Goal: Find specific page/section: Find specific page/section

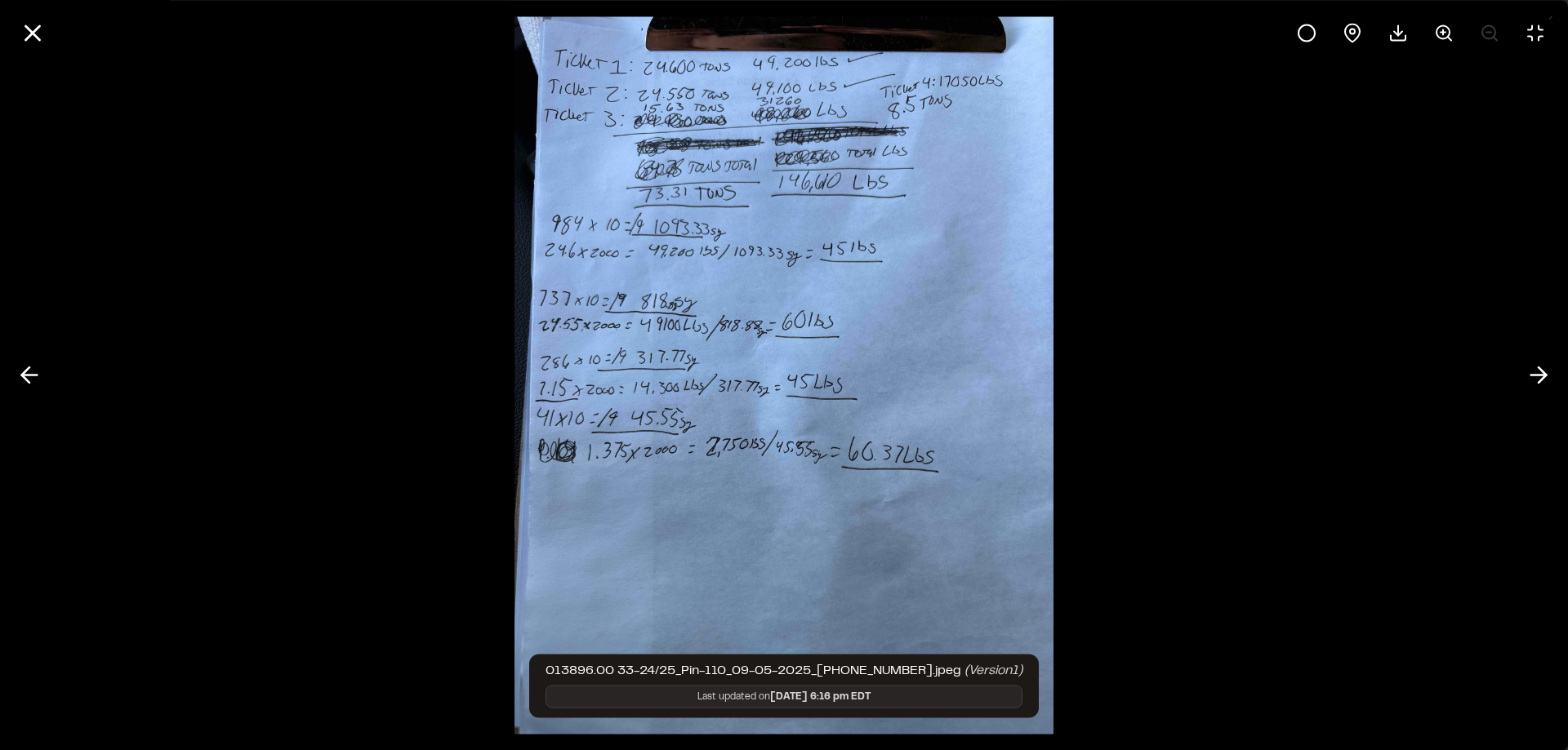
scroll to position [735, 0]
click at [27, 36] on line at bounding box center [34, 34] width 14 height 14
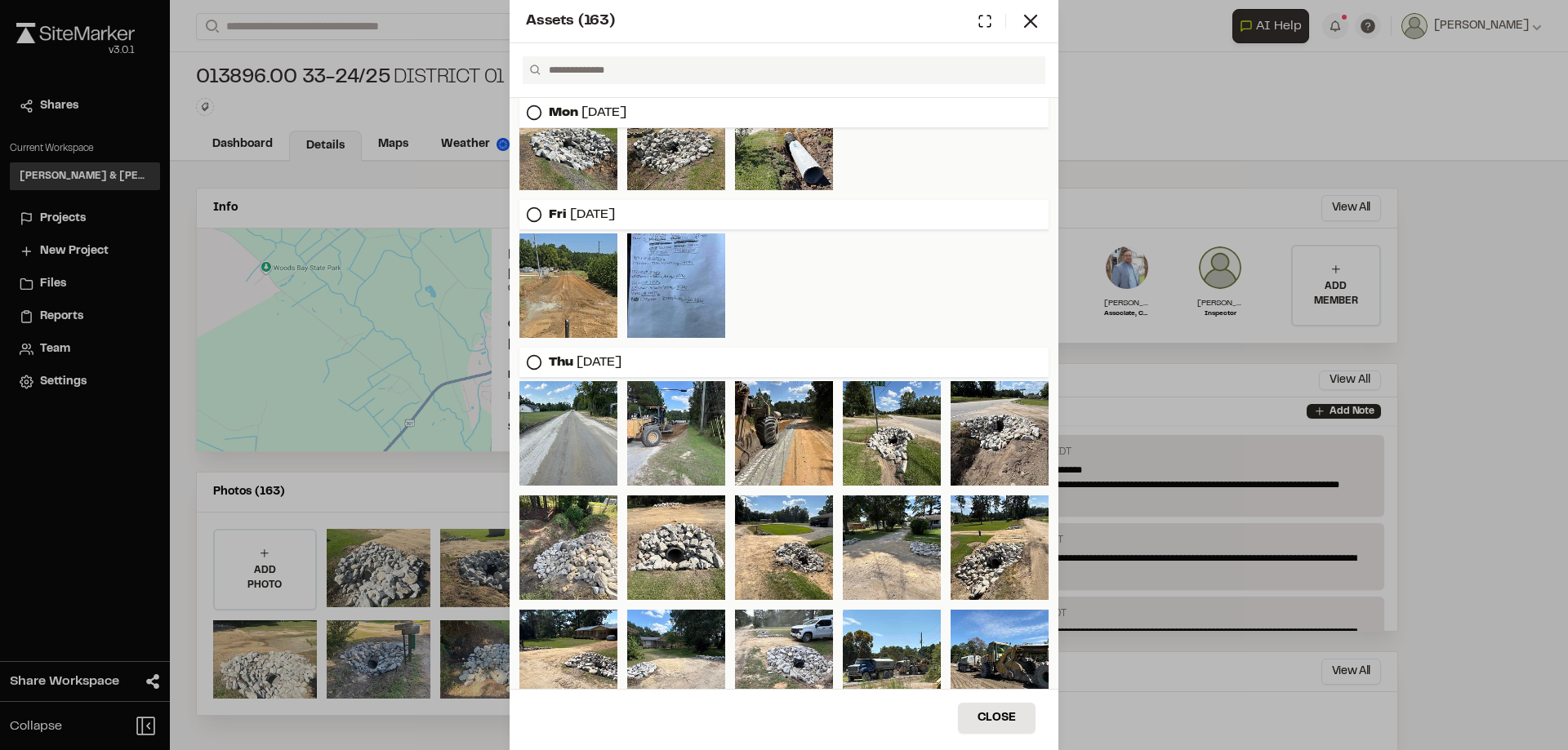
click at [69, 222] on div "Assets ( 163 ) [DATE] [DATE] [DATE] [DATE] [DATE] Close Select Download Zoom to…" at bounding box center [784, 375] width 1568 height 750
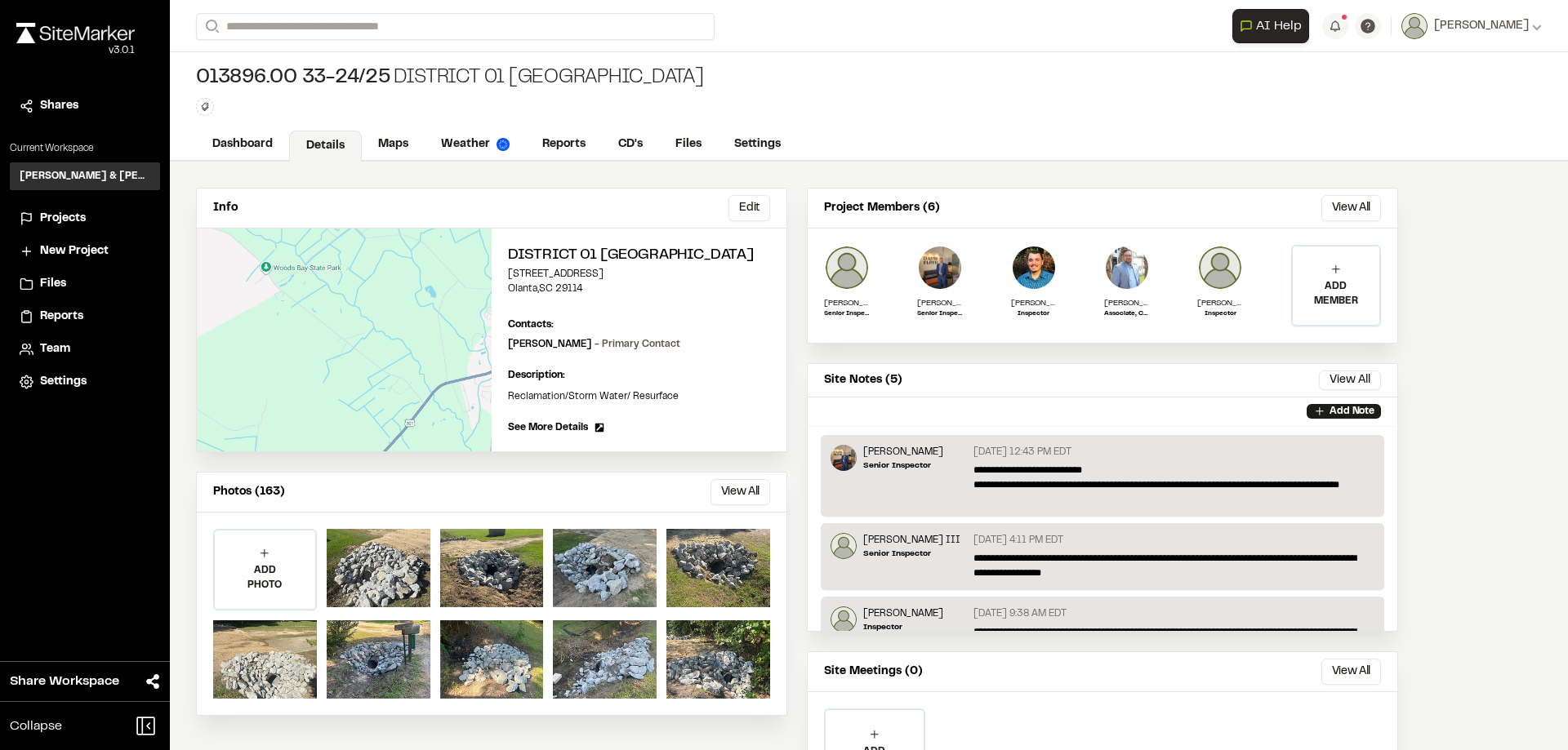
click at [69, 222] on span "Projects" at bounding box center [63, 219] width 46 height 18
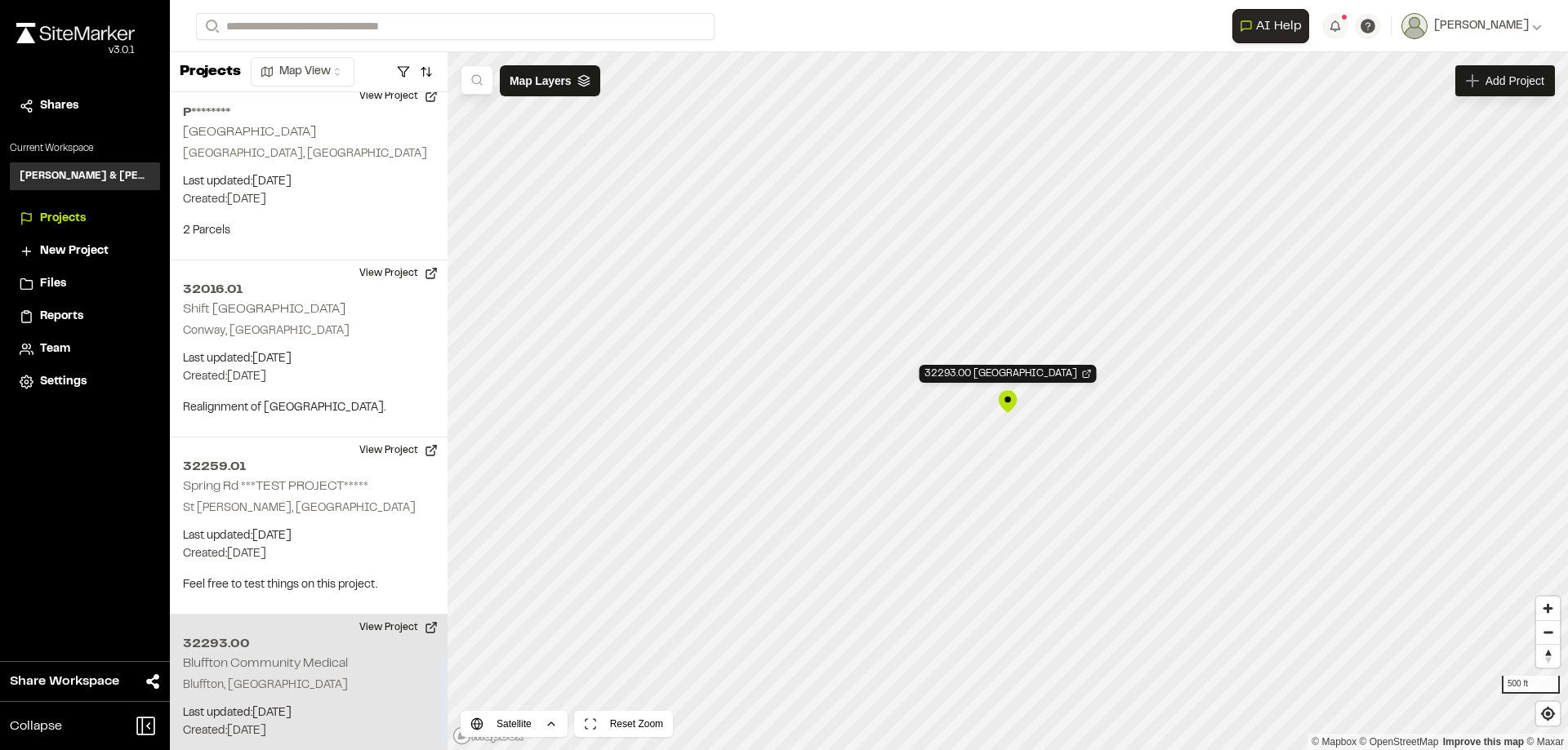
scroll to position [4227, 0]
click at [1008, 404] on div "32293.00 [GEOGRAPHIC_DATA]" at bounding box center [1008, 402] width 25 height 25
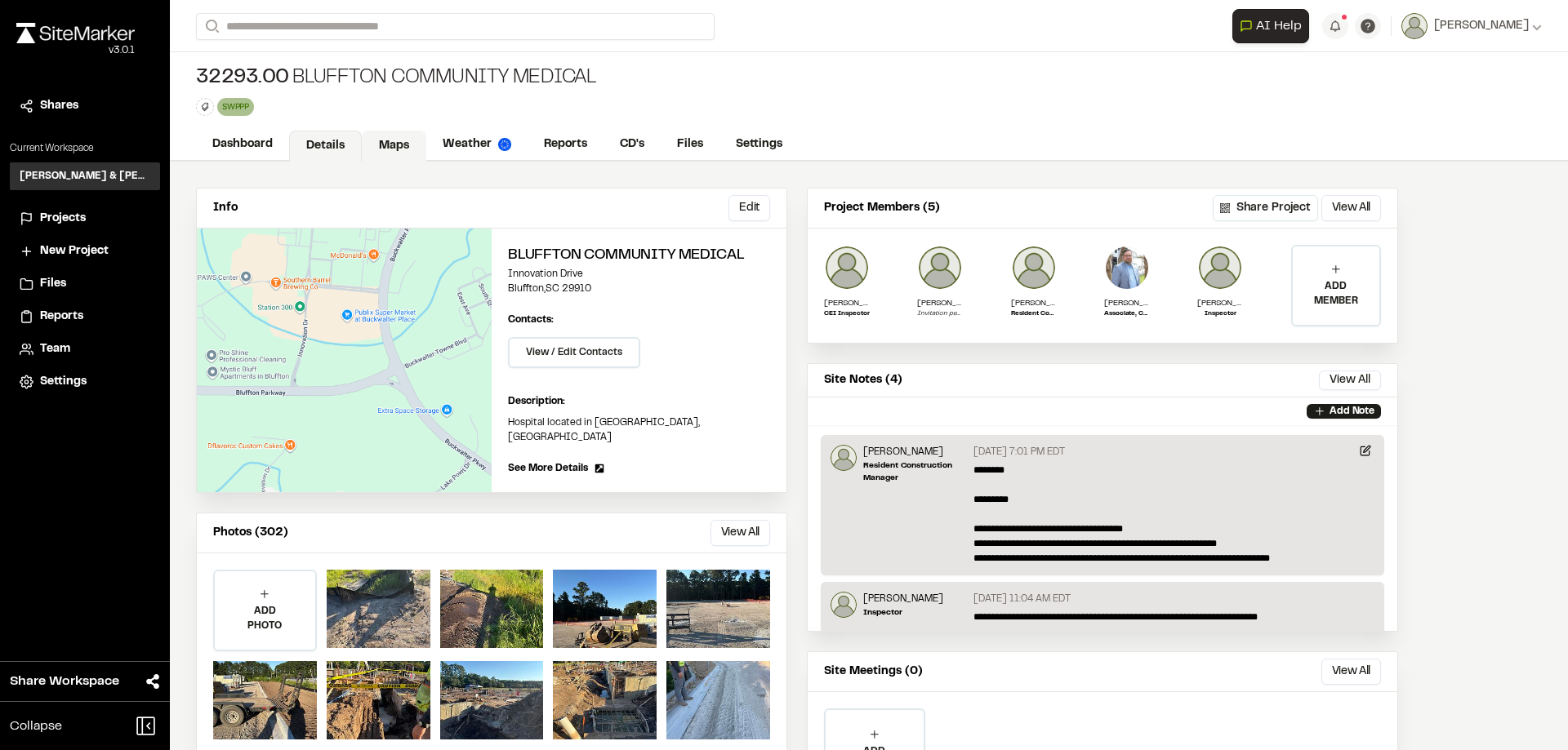
click at [399, 147] on link "Maps" at bounding box center [393, 146] width 64 height 31
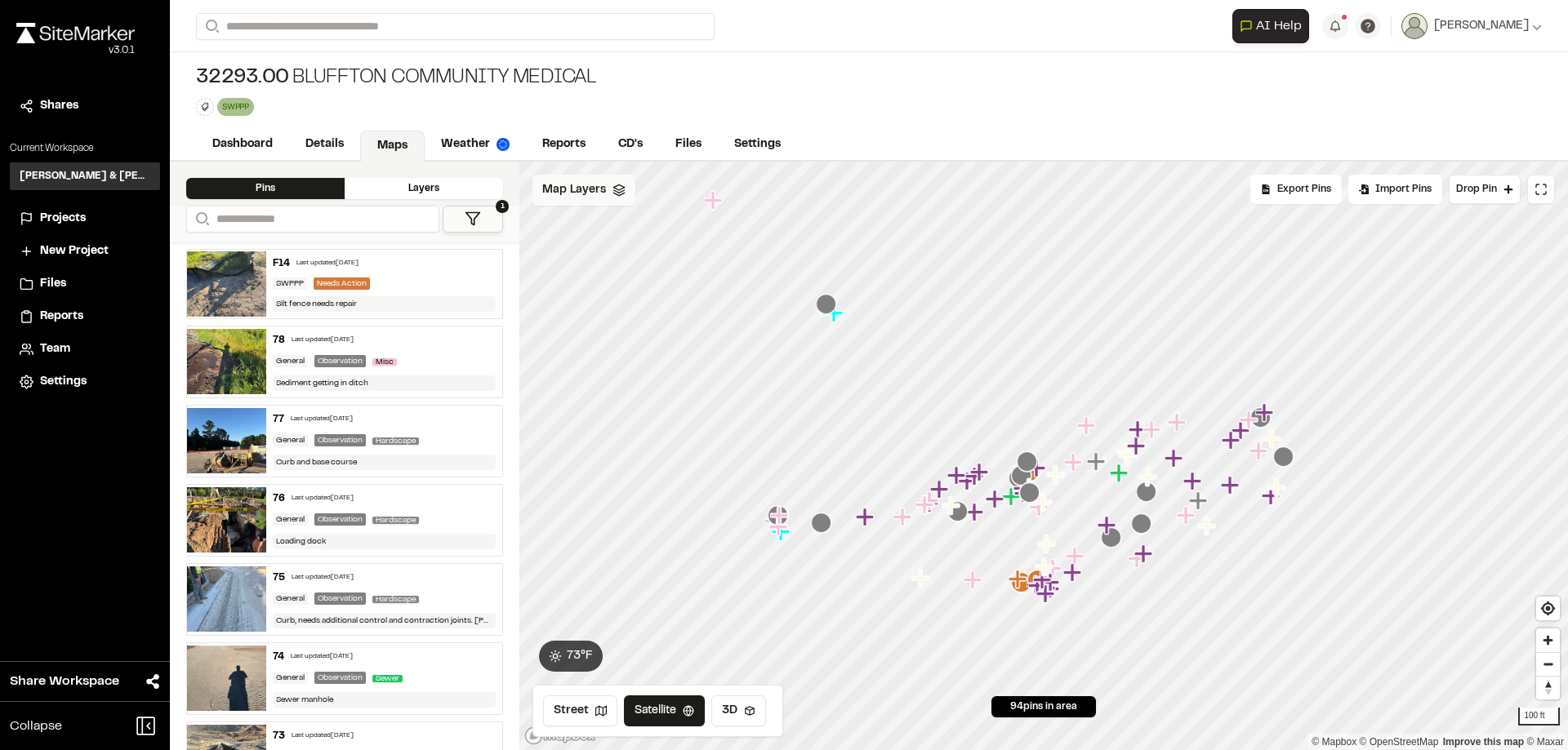
click at [617, 201] on div "Map Layers" at bounding box center [584, 190] width 102 height 31
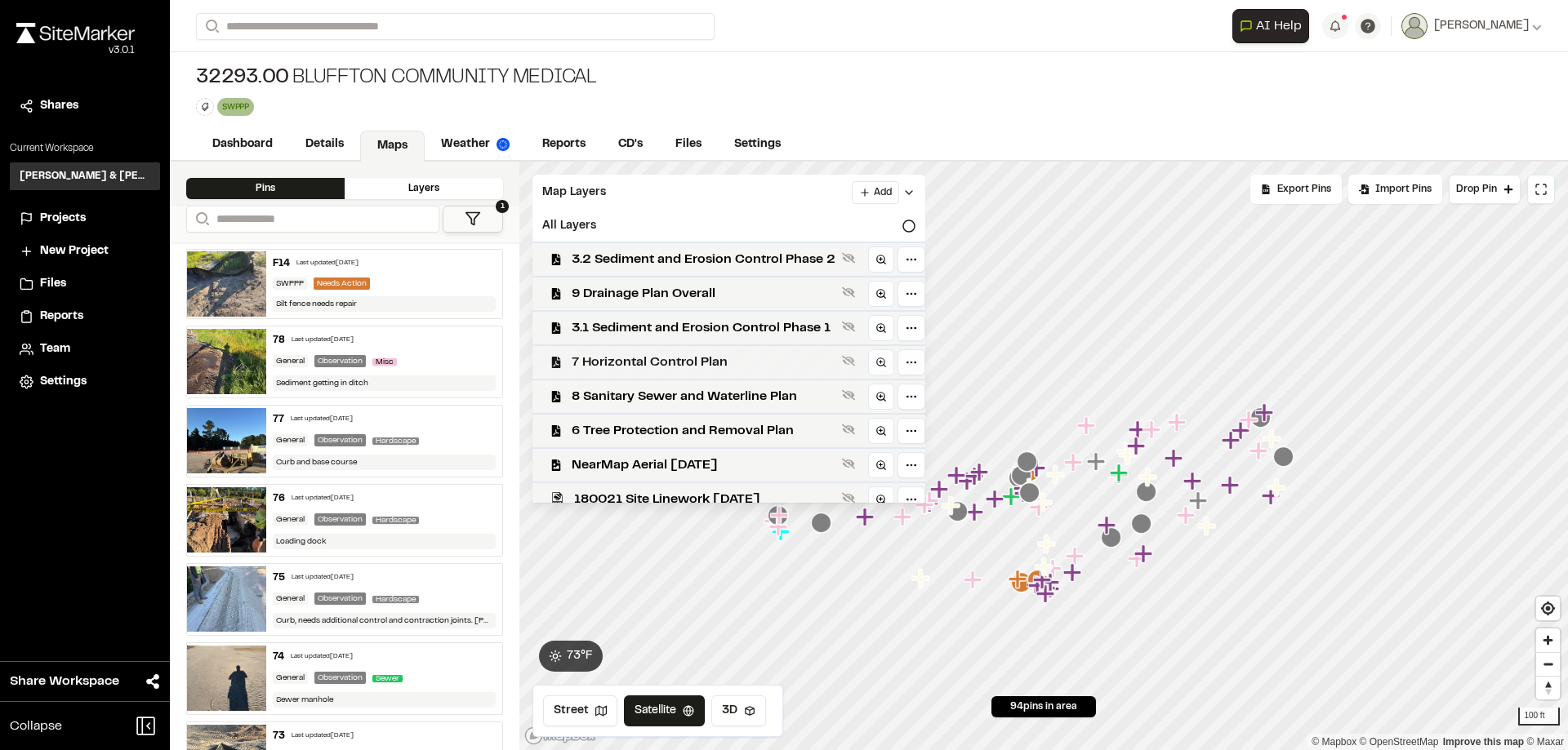
click at [731, 367] on span "7 Horizontal Control Plan" at bounding box center [703, 362] width 264 height 19
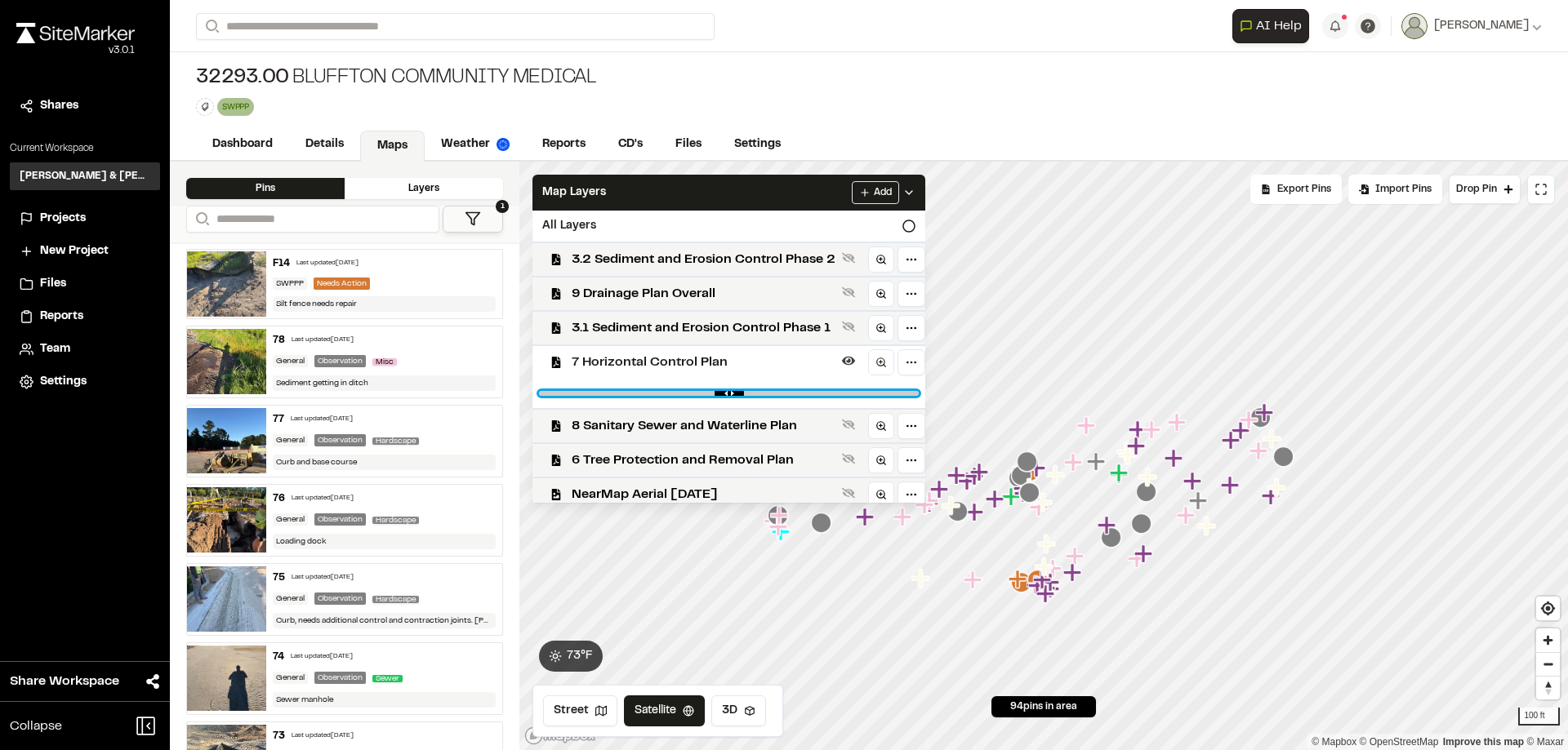
drag, startPoint x: 905, startPoint y: 392, endPoint x: 772, endPoint y: 397, distance: 133.1
type input "****"
click at [772, 396] on input "range" at bounding box center [729, 394] width 380 height 5
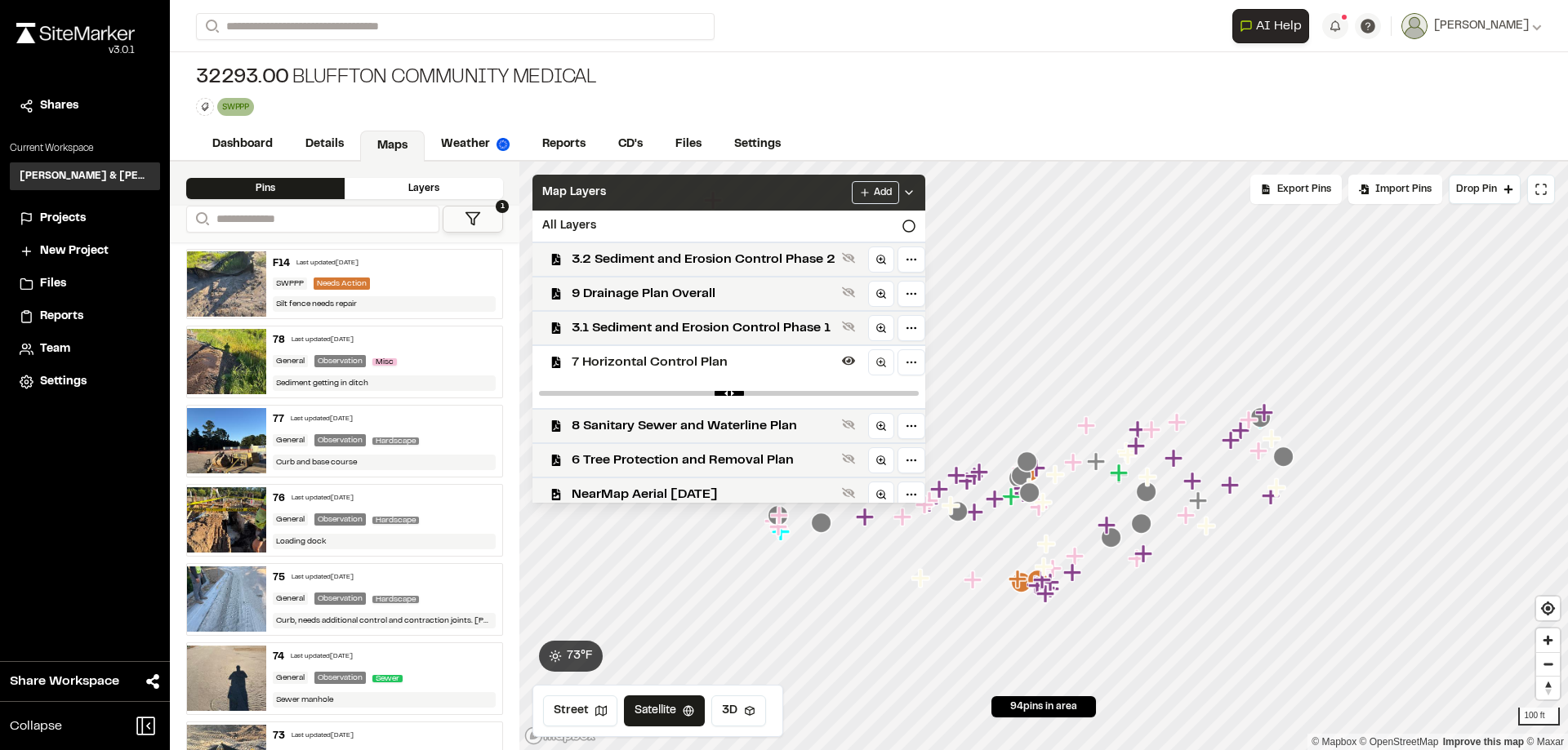
click at [733, 196] on div "Map Layers Add" at bounding box center [729, 193] width 393 height 36
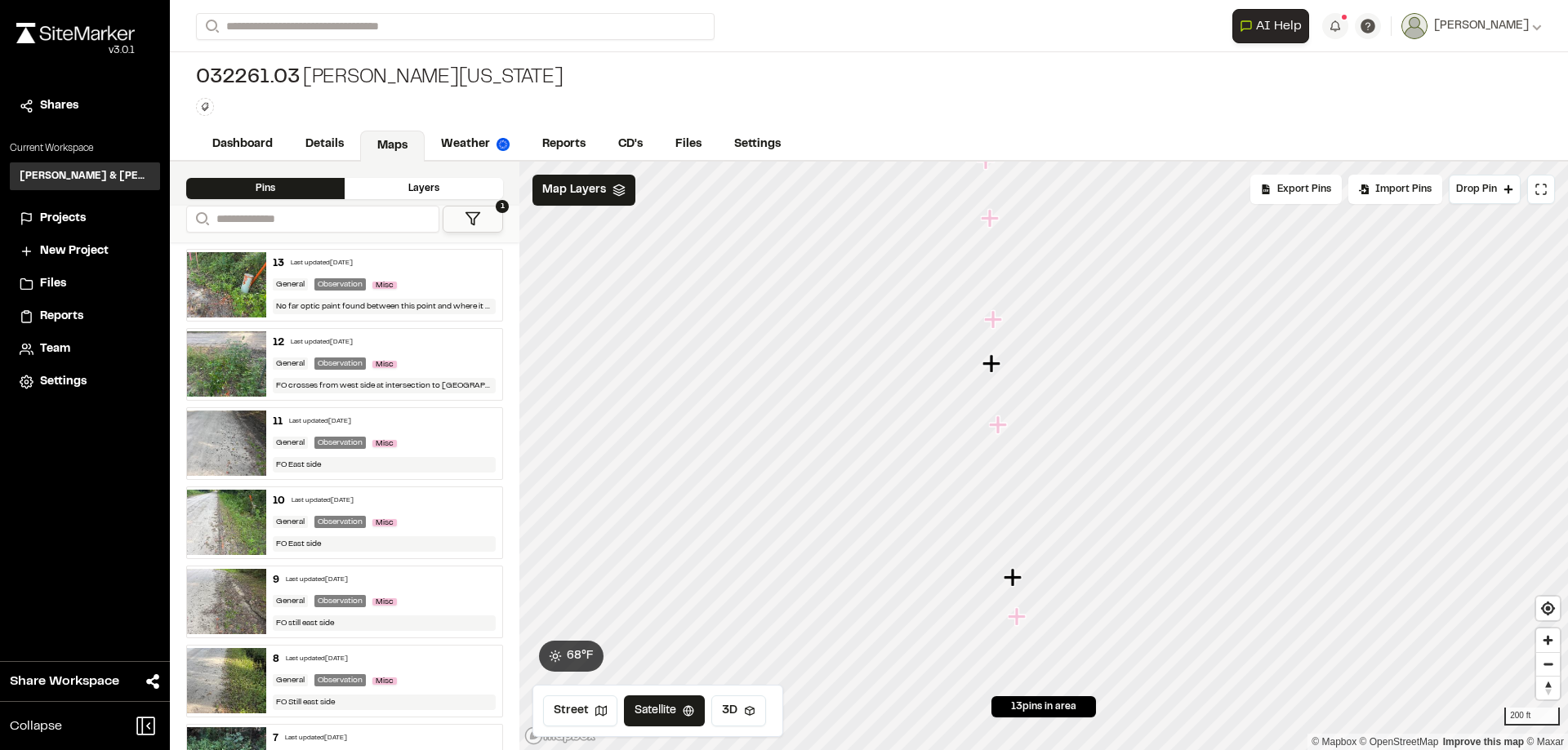
click at [432, 277] on div "General Observation Misc" at bounding box center [384, 284] width 223 height 15
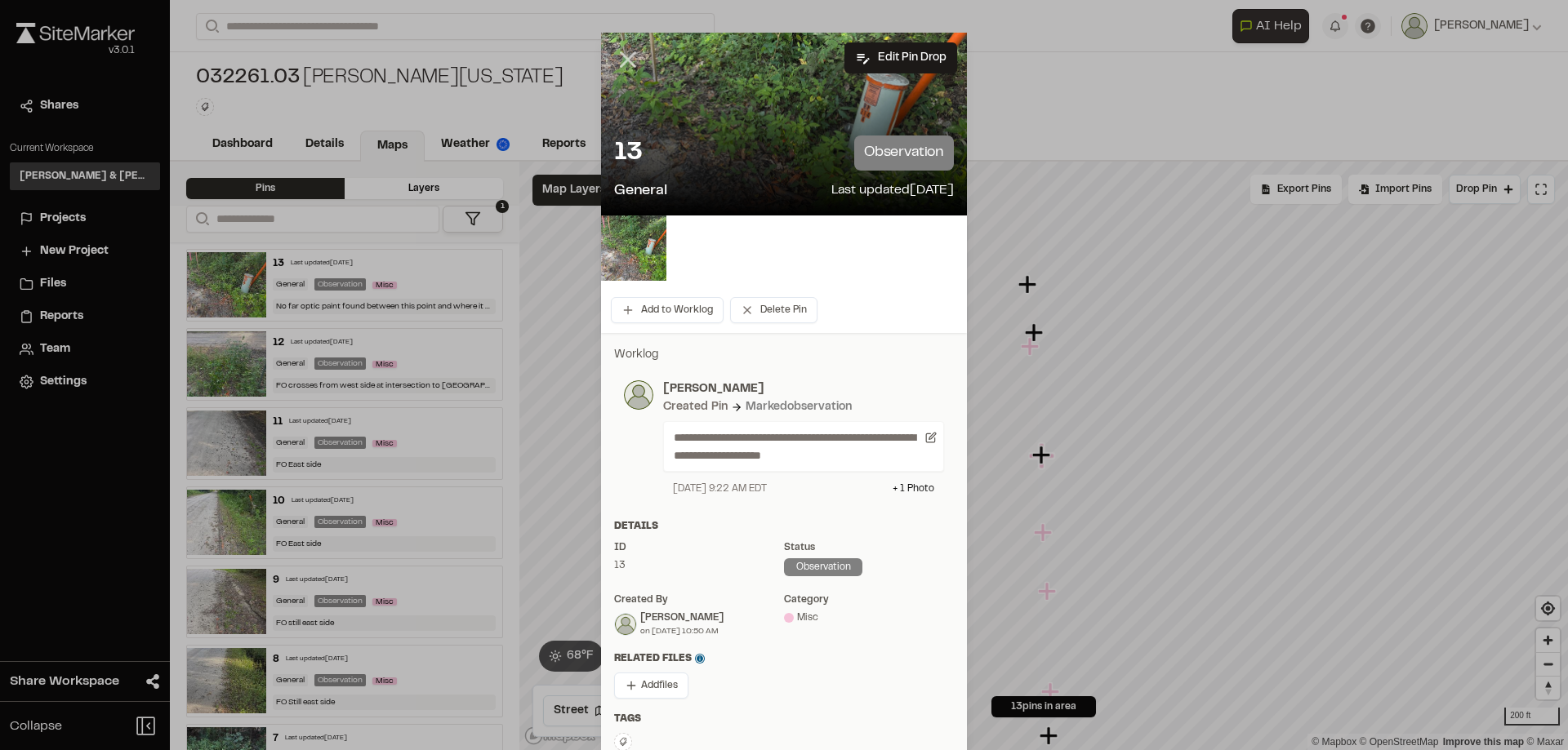
click at [621, 59] on line at bounding box center [628, 60] width 14 height 14
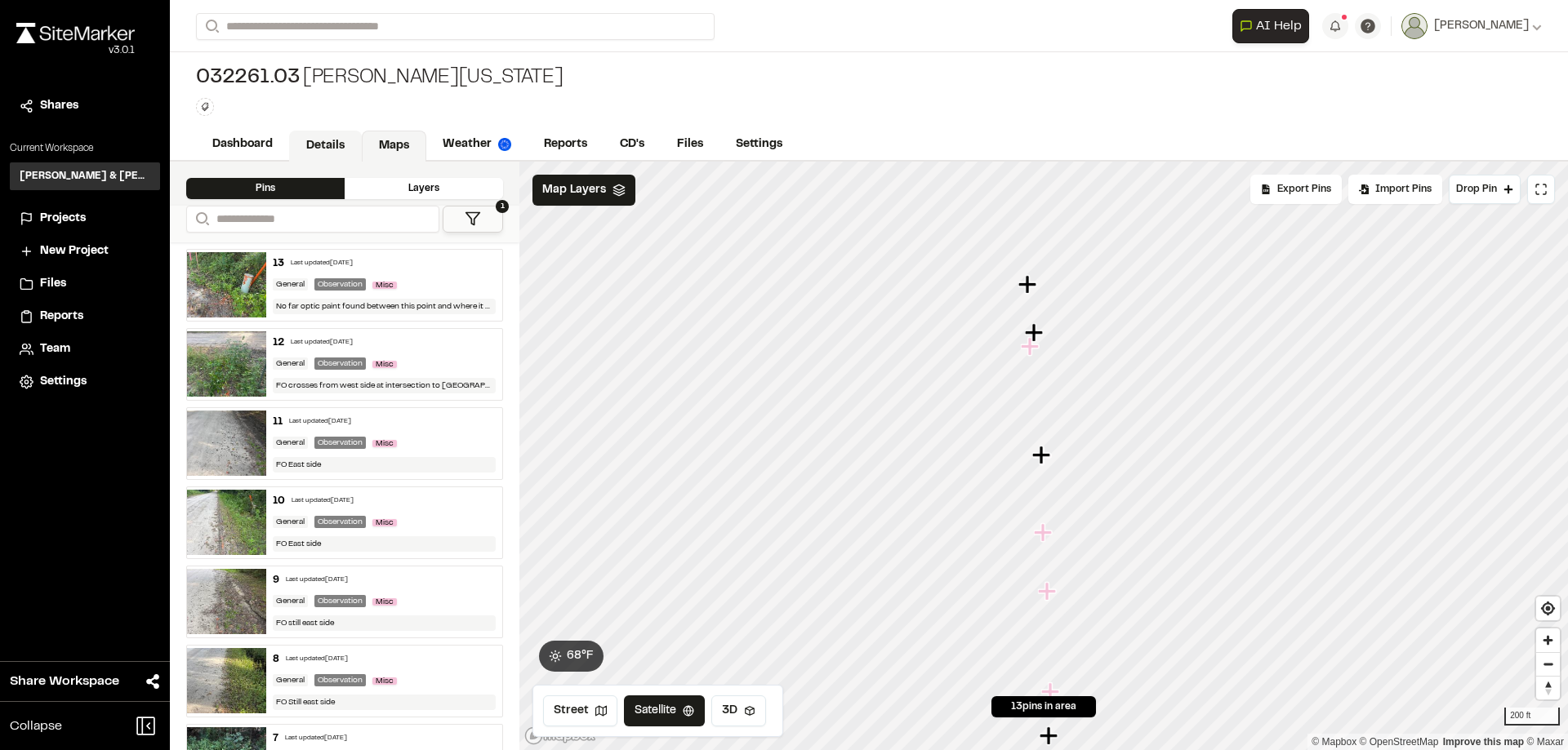
click at [299, 143] on link "Details" at bounding box center [325, 146] width 72 height 31
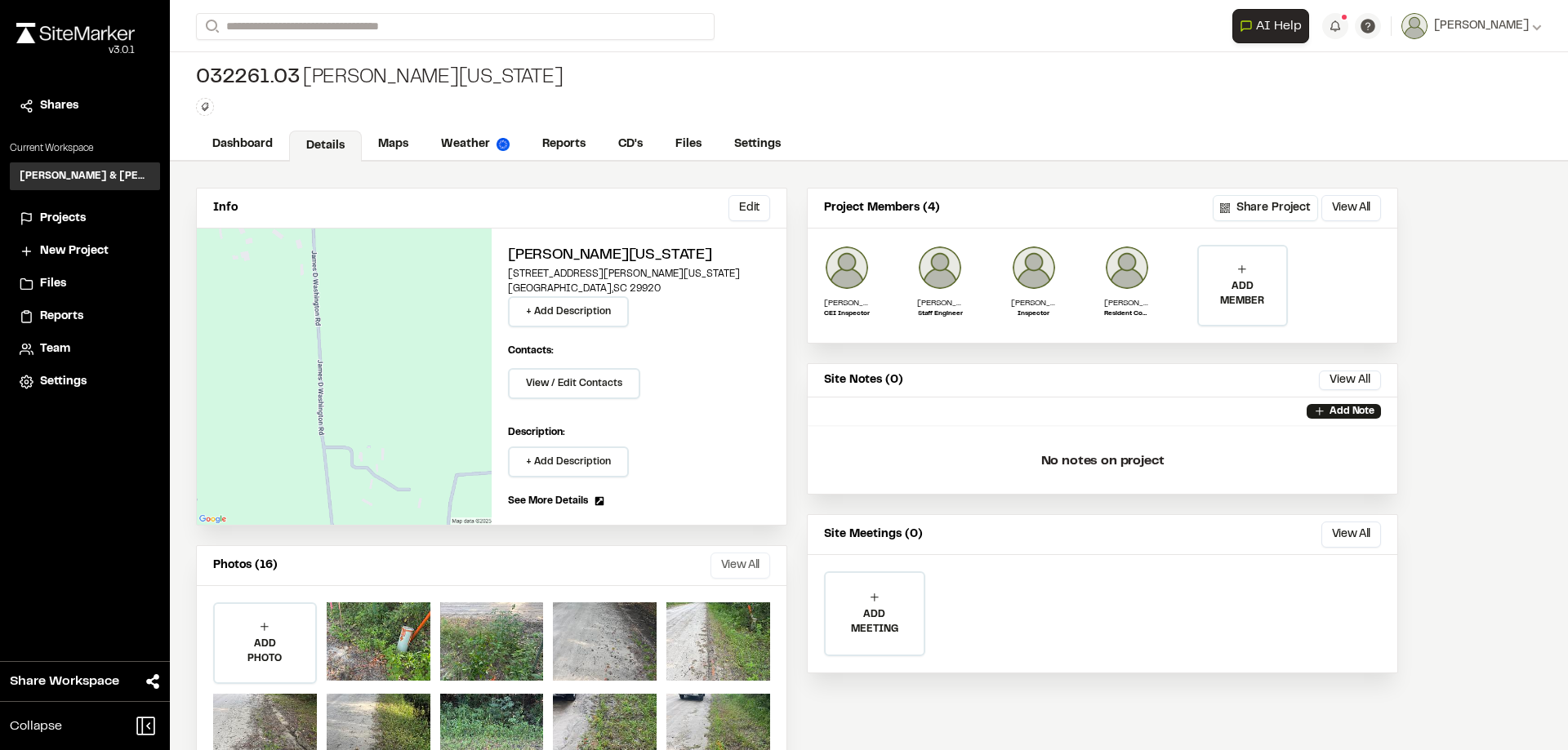
click at [739, 564] on button "View All" at bounding box center [739, 566] width 59 height 27
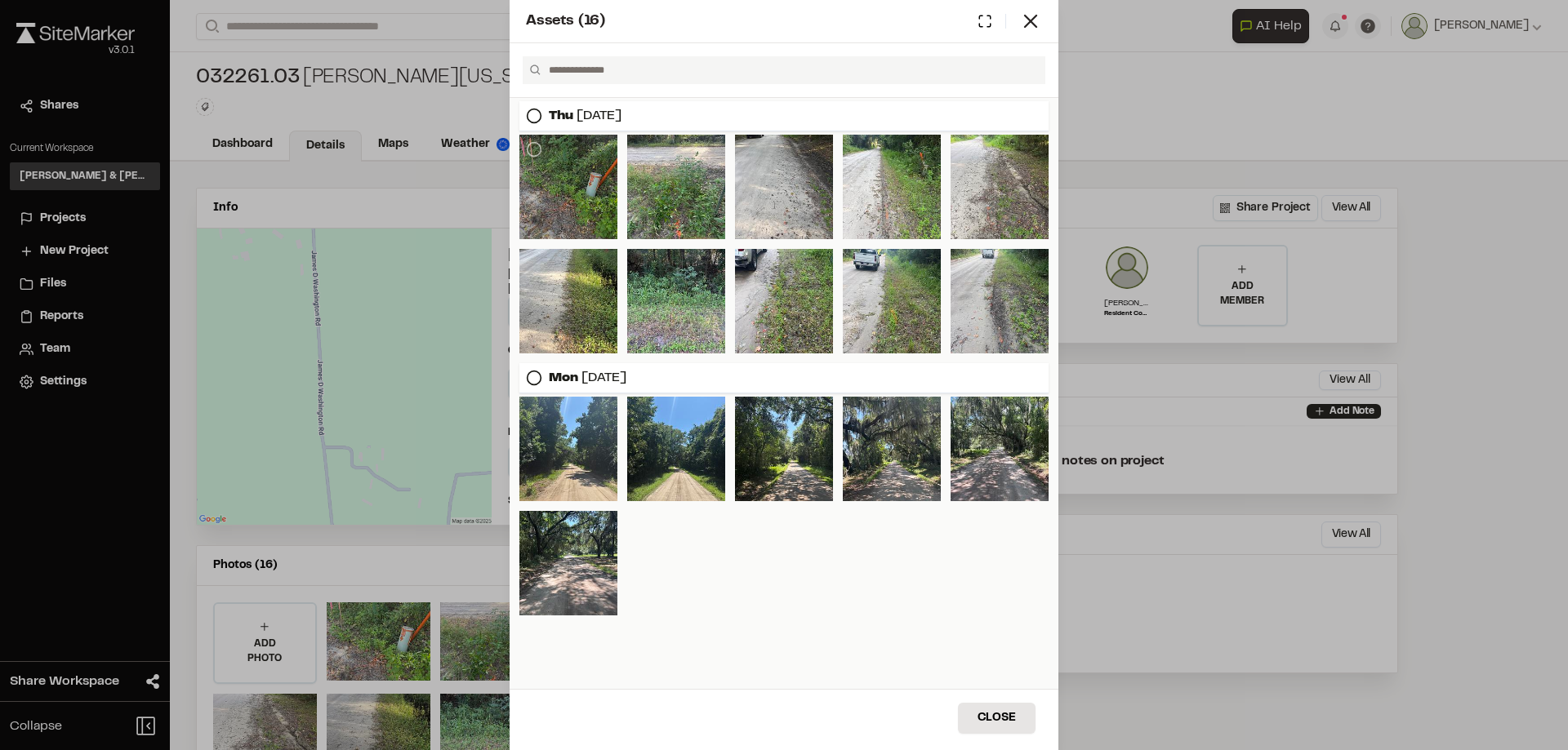
click at [564, 214] on div at bounding box center [568, 187] width 98 height 104
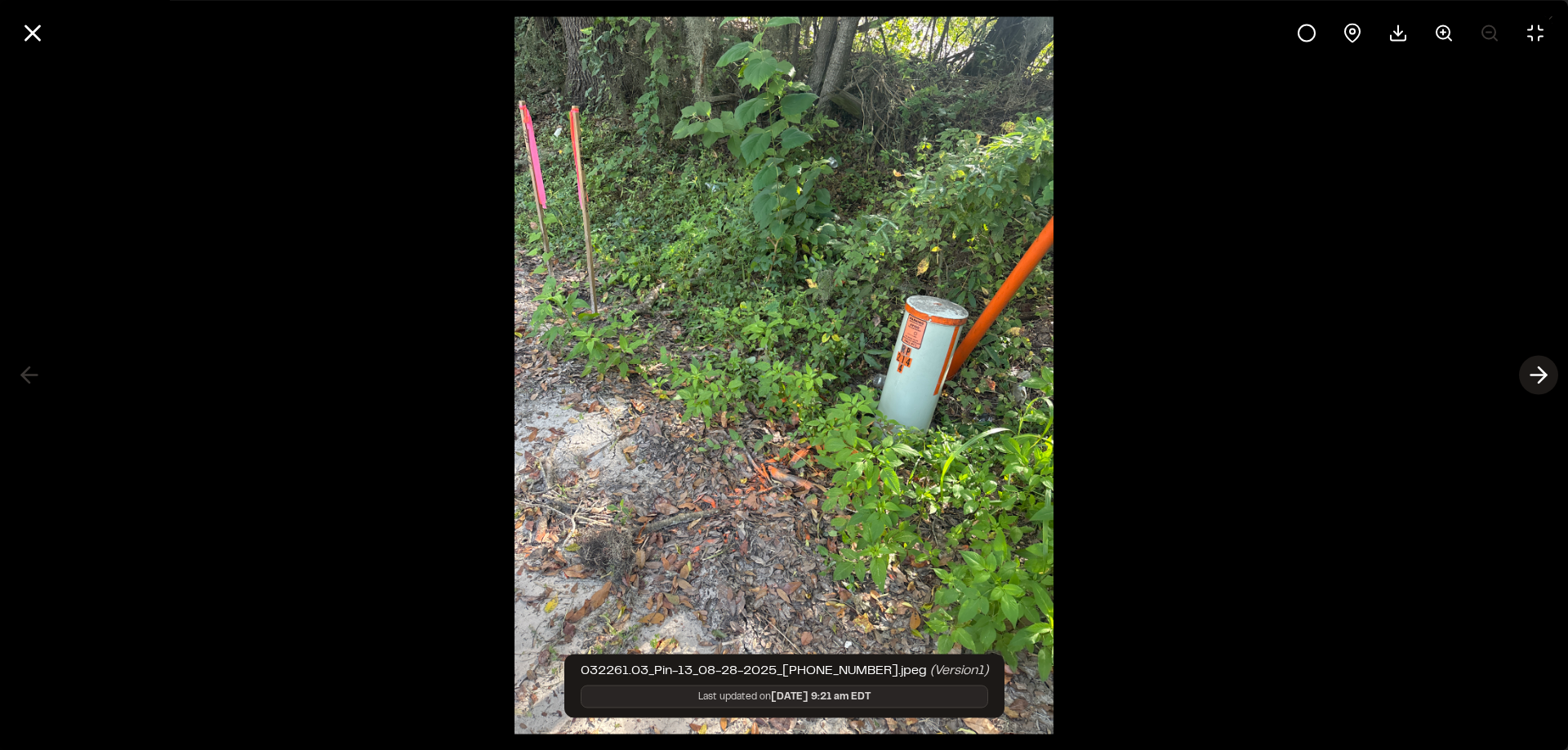
click at [1539, 383] on polyline at bounding box center [1542, 375] width 7 height 16
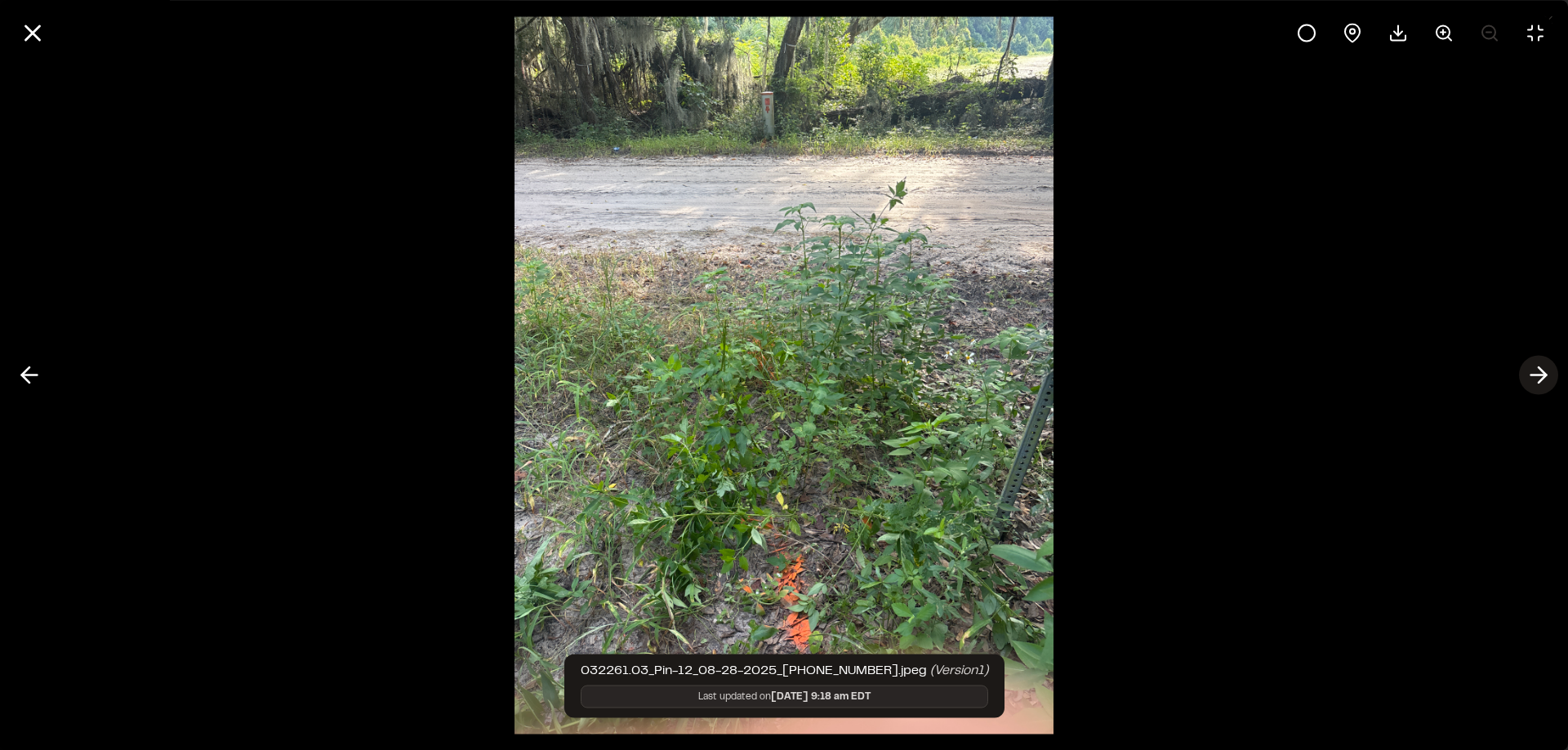
click at [1539, 383] on polyline at bounding box center [1542, 375] width 7 height 16
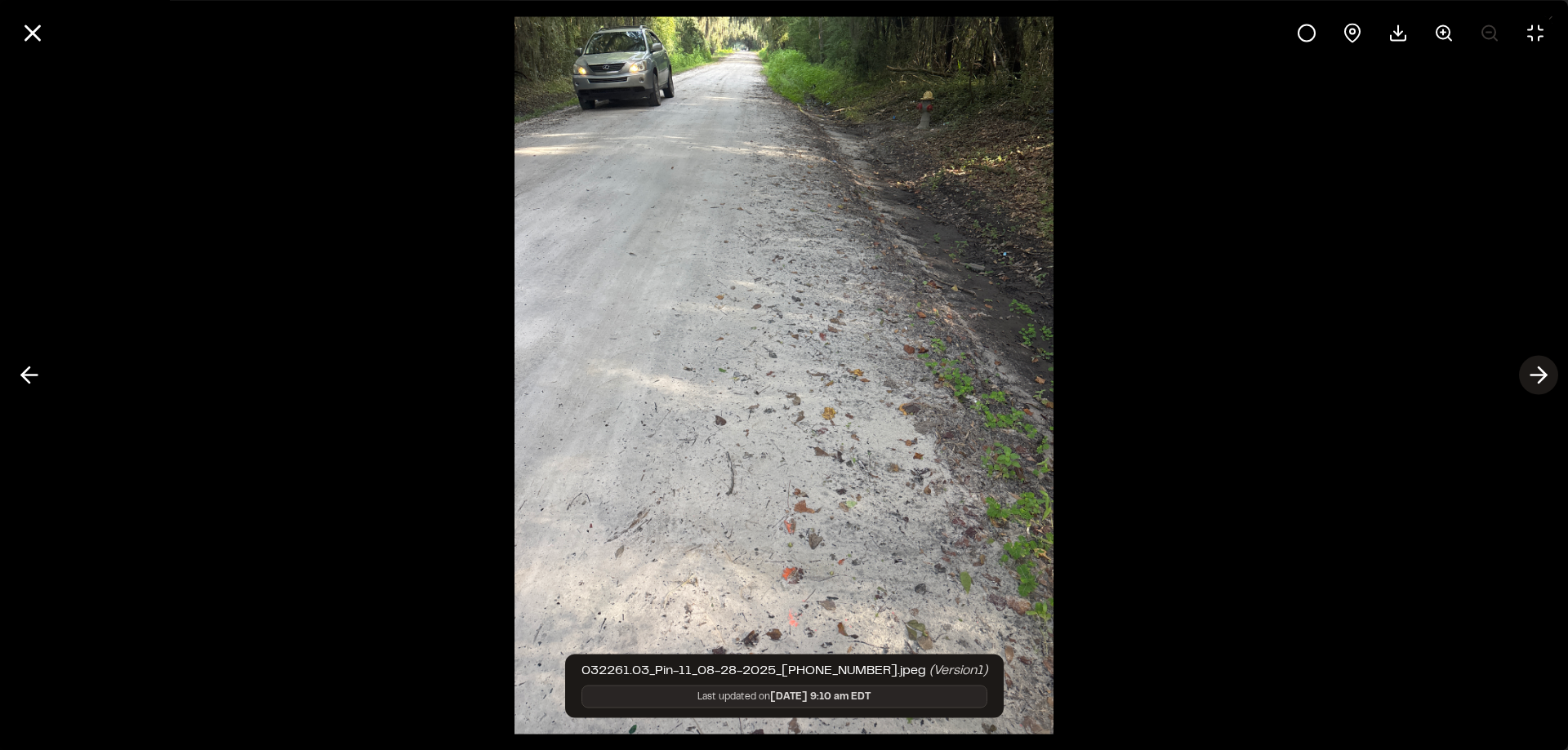
click at [1541, 377] on icon at bounding box center [1539, 375] width 27 height 27
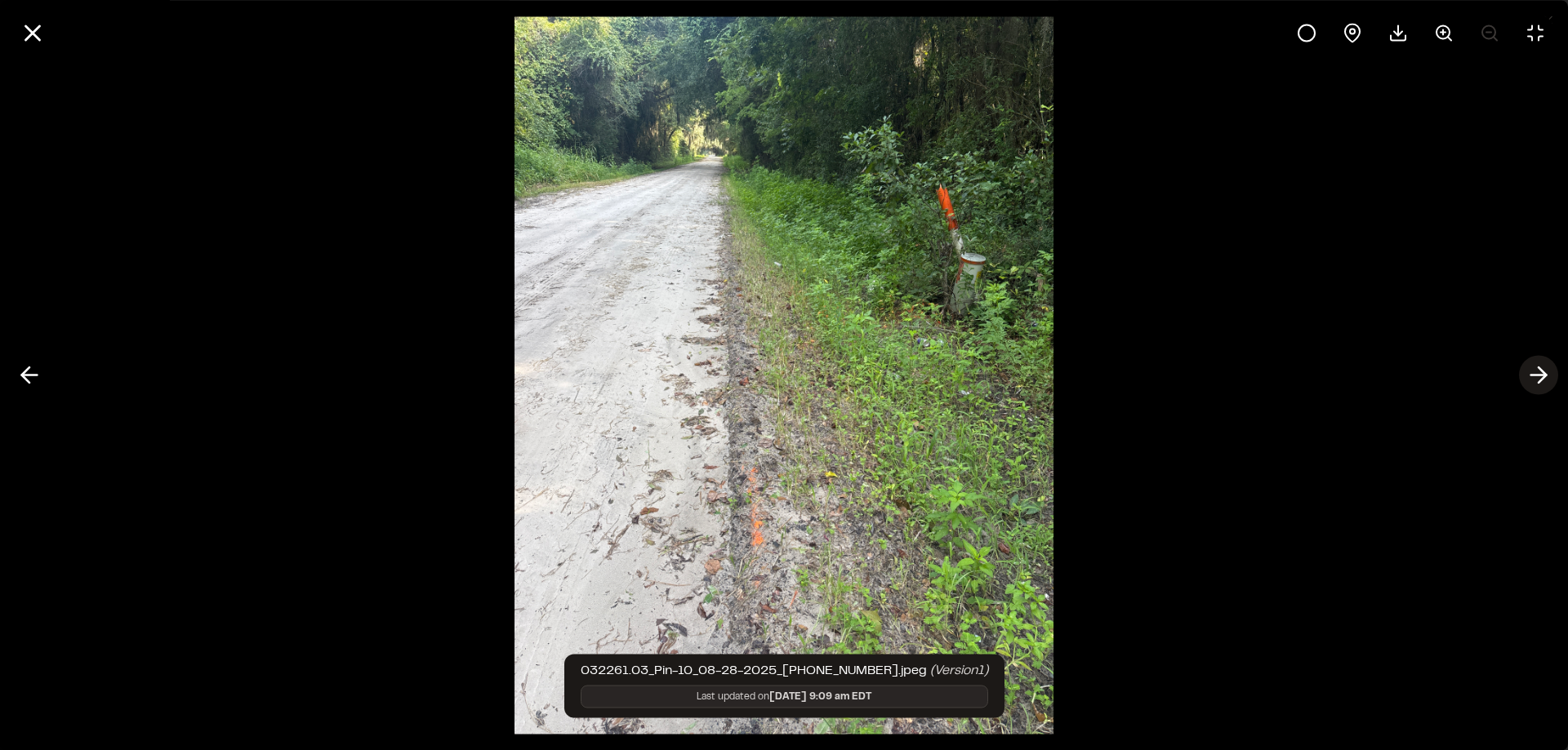
click at [1539, 383] on polyline at bounding box center [1542, 375] width 7 height 16
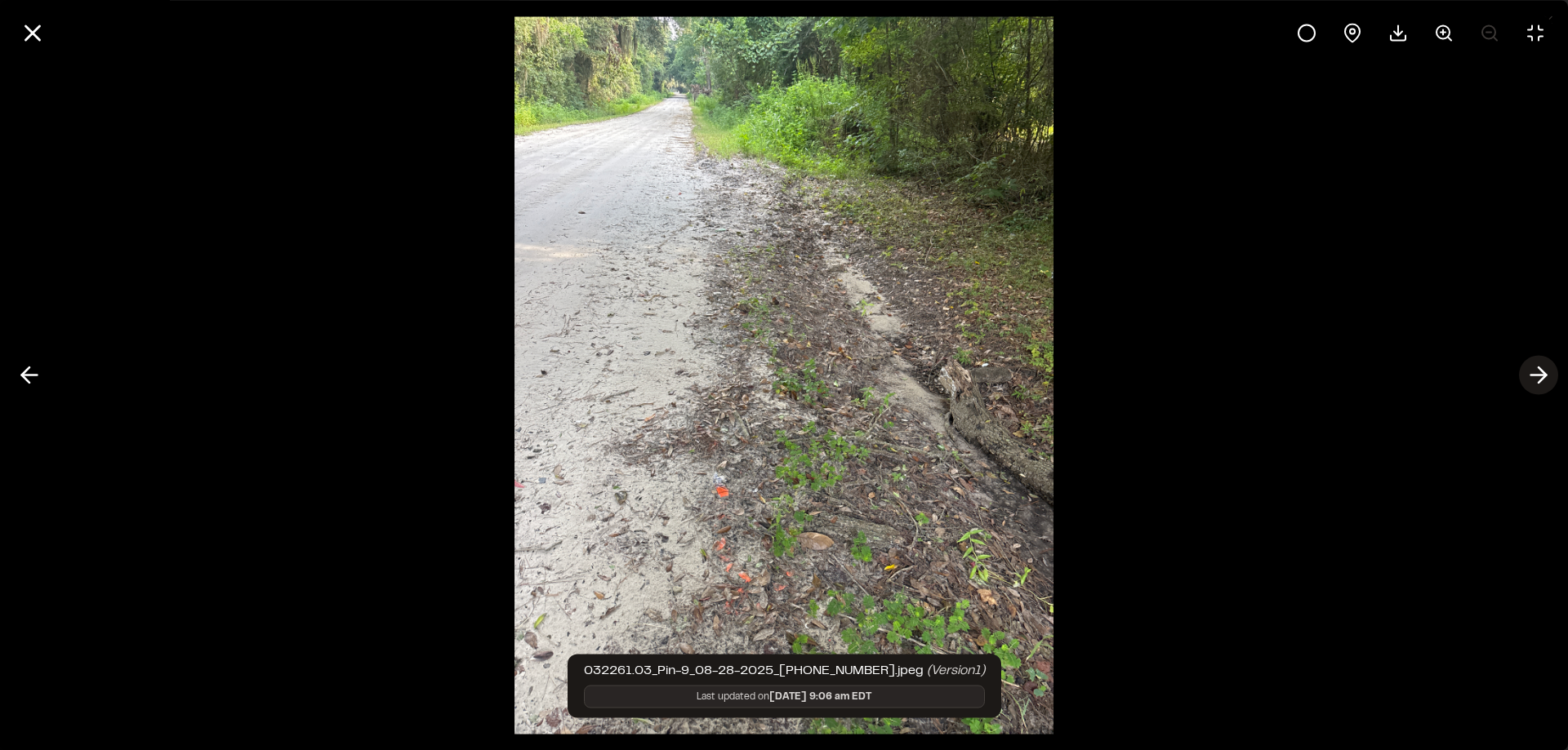
click at [1538, 380] on icon at bounding box center [1539, 375] width 27 height 27
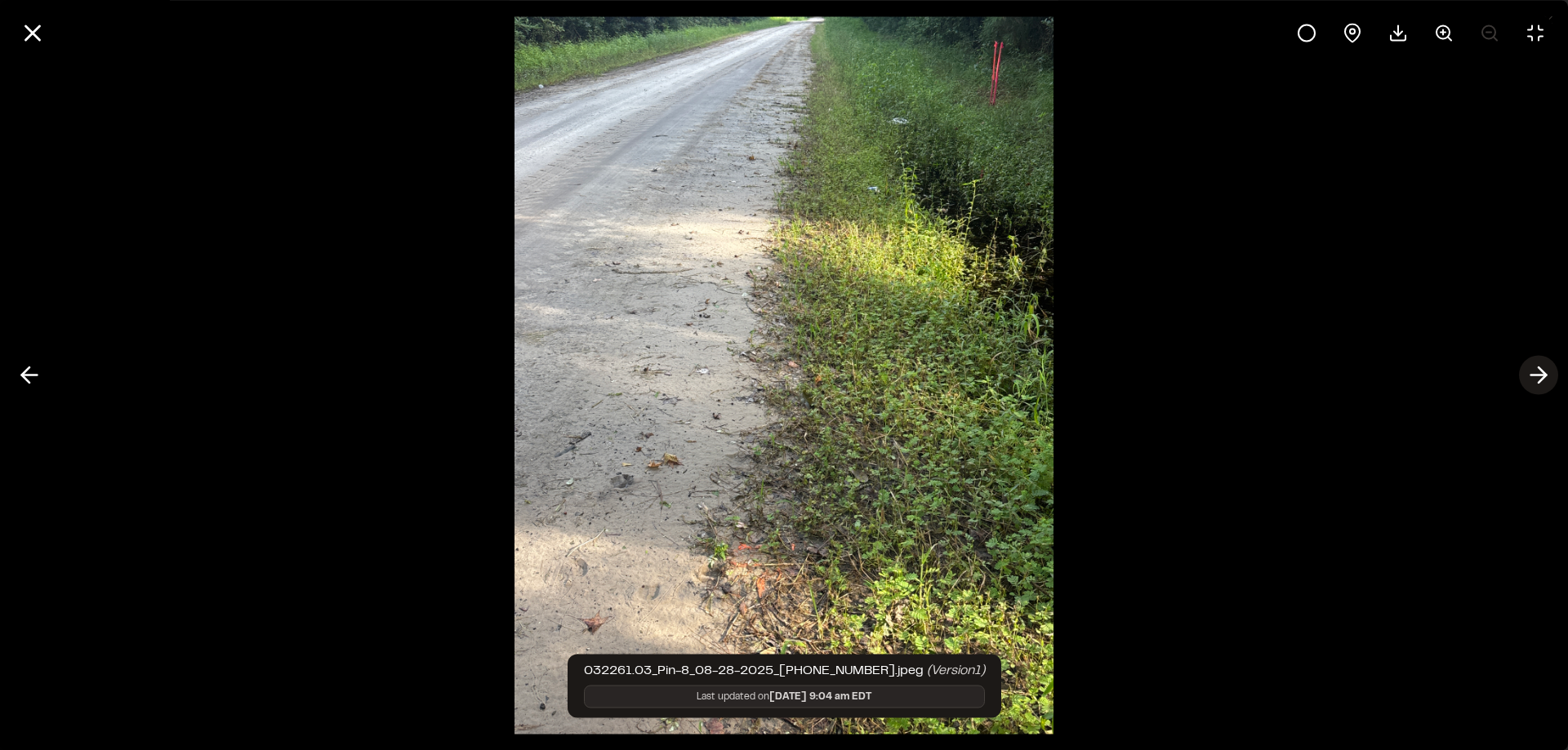
click at [1538, 380] on icon at bounding box center [1539, 375] width 27 height 27
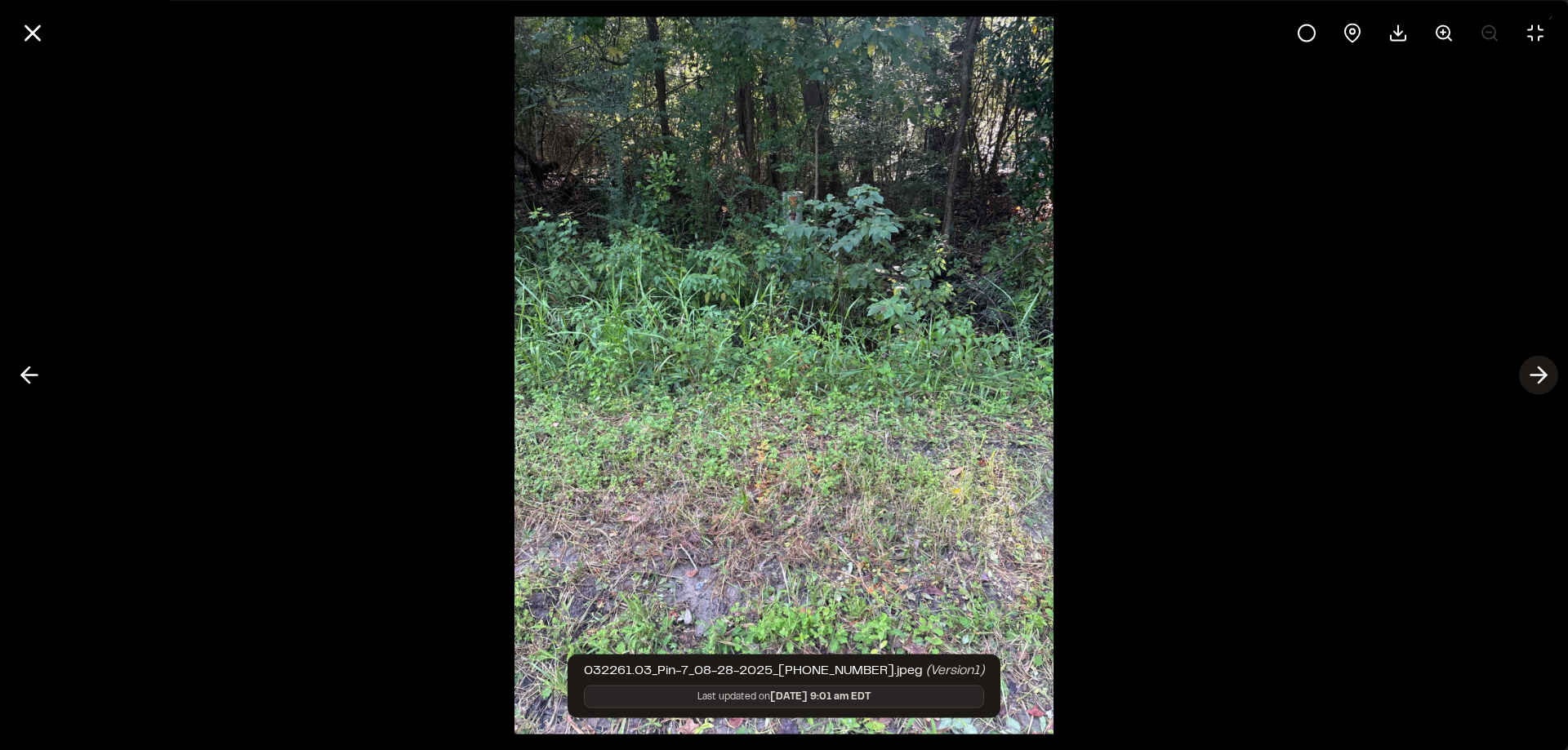
click at [1545, 375] on polyline at bounding box center [1542, 375] width 7 height 16
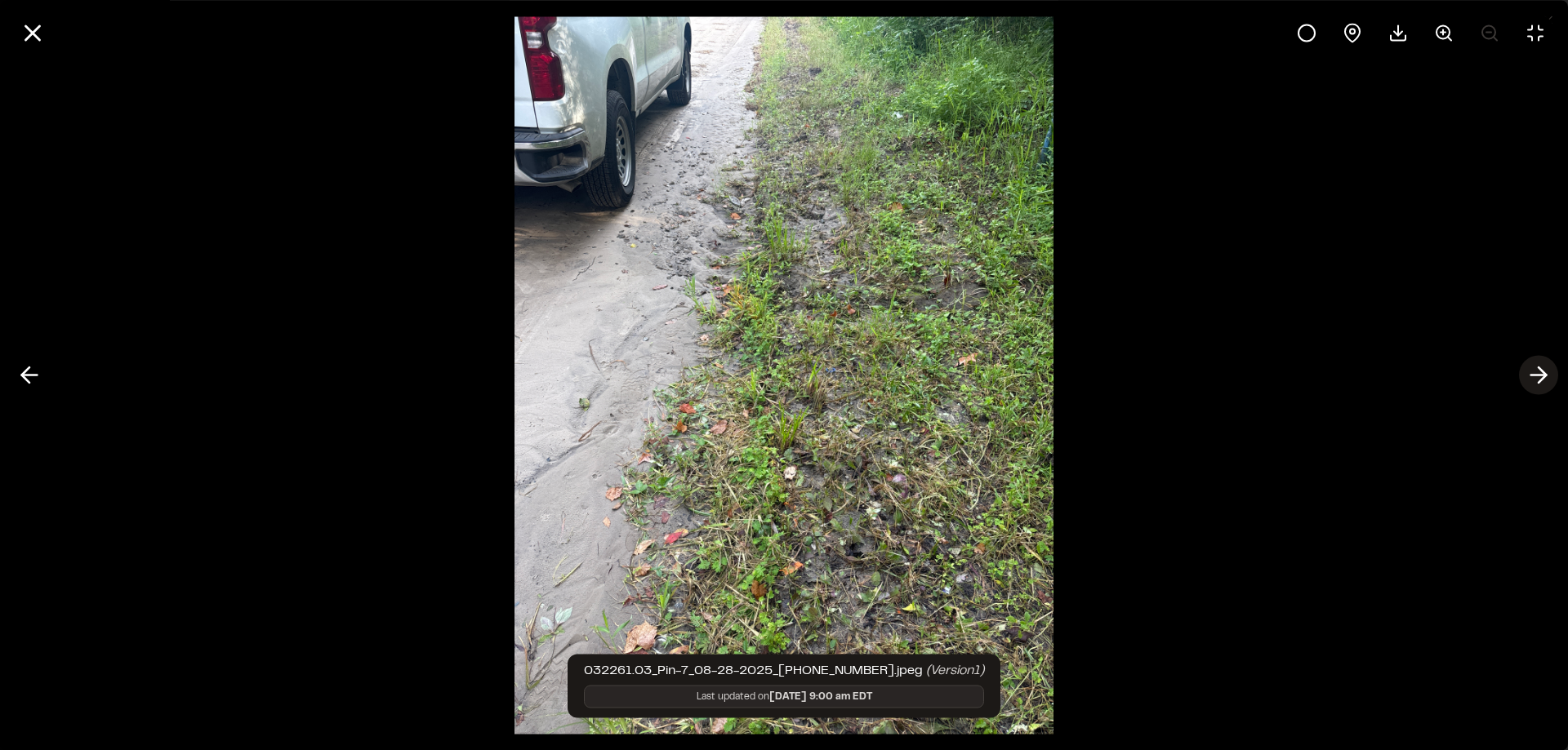
click at [1534, 379] on icon at bounding box center [1539, 375] width 27 height 27
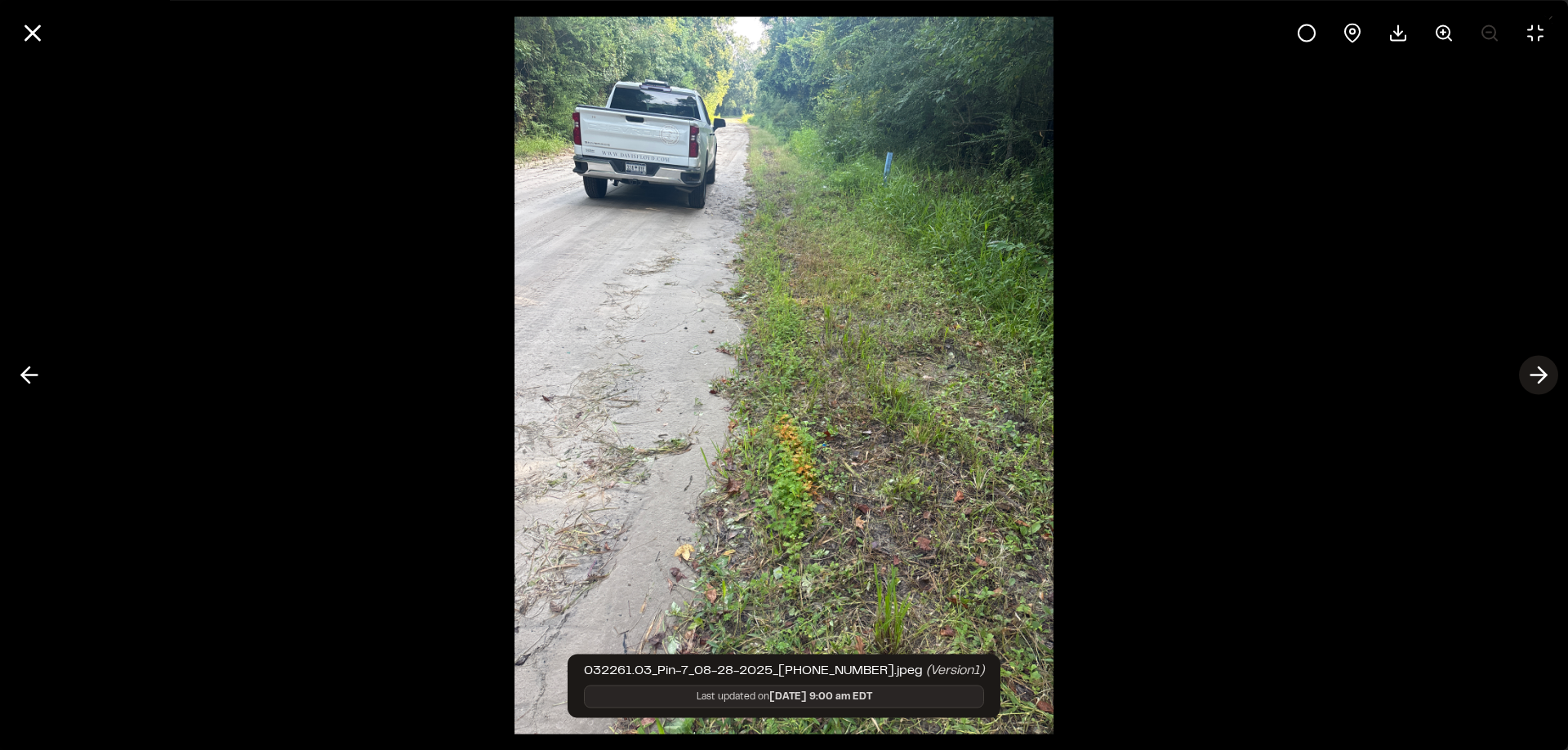
click at [1549, 375] on icon at bounding box center [1539, 375] width 27 height 27
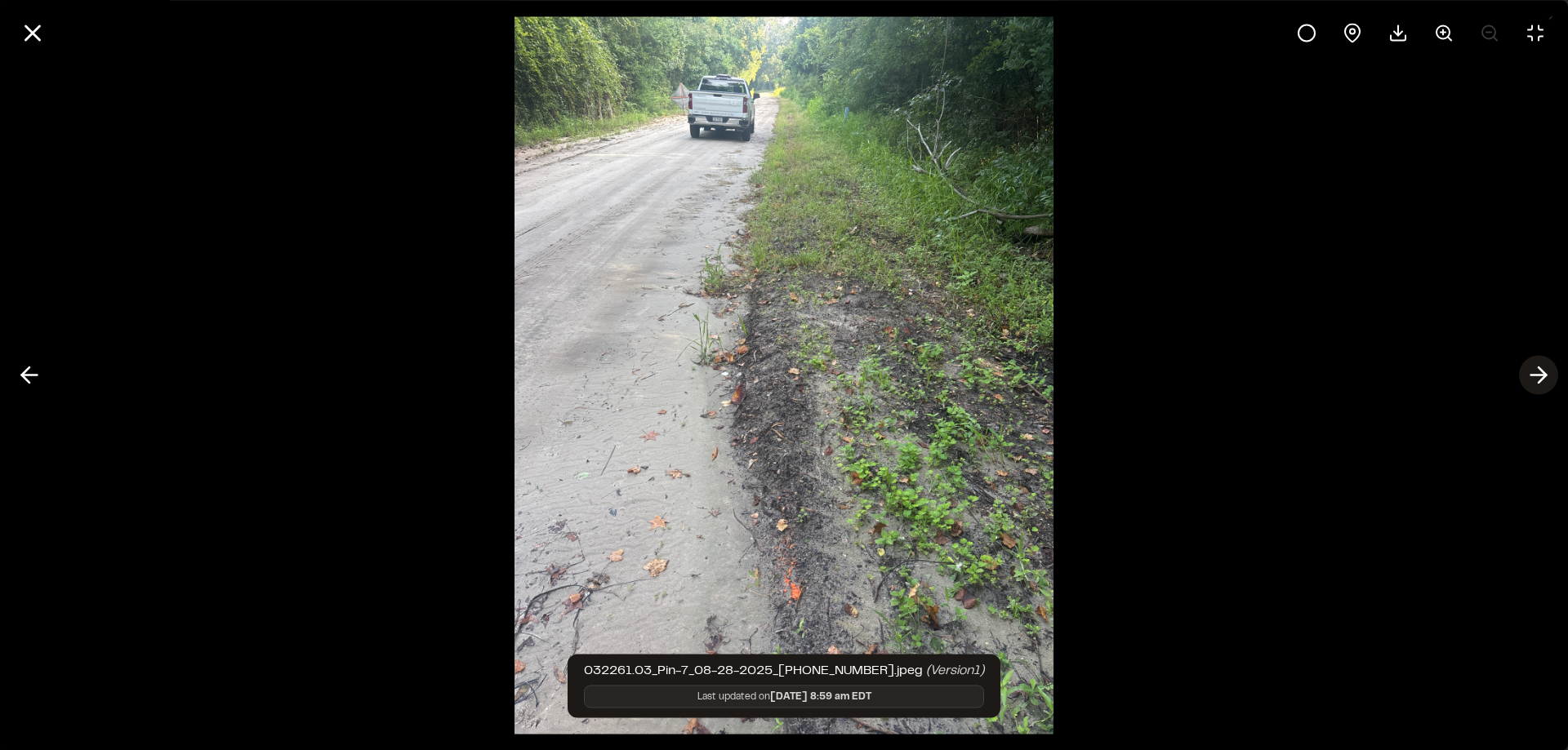
click at [1549, 375] on icon at bounding box center [1539, 375] width 27 height 27
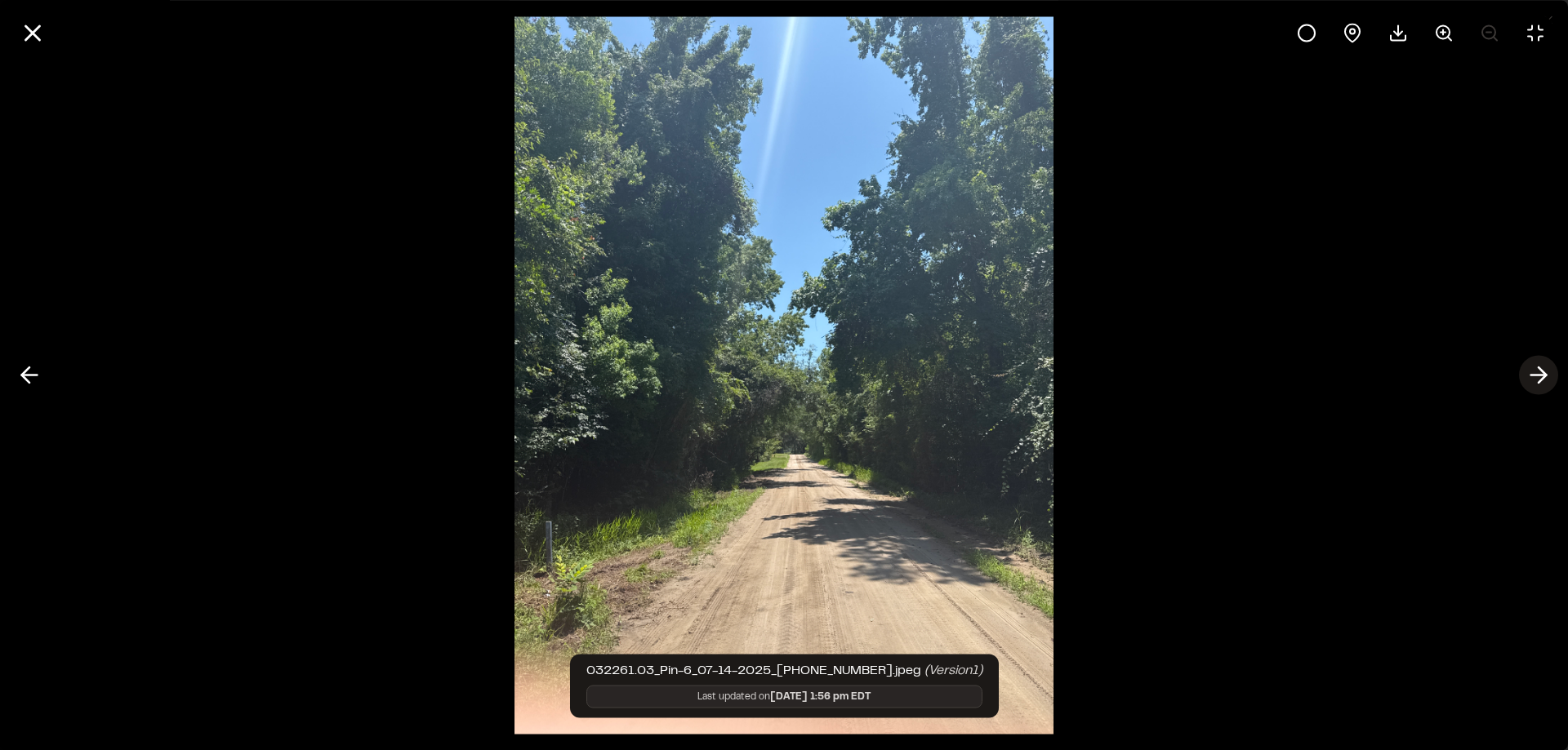
click at [1549, 375] on icon at bounding box center [1539, 375] width 27 height 27
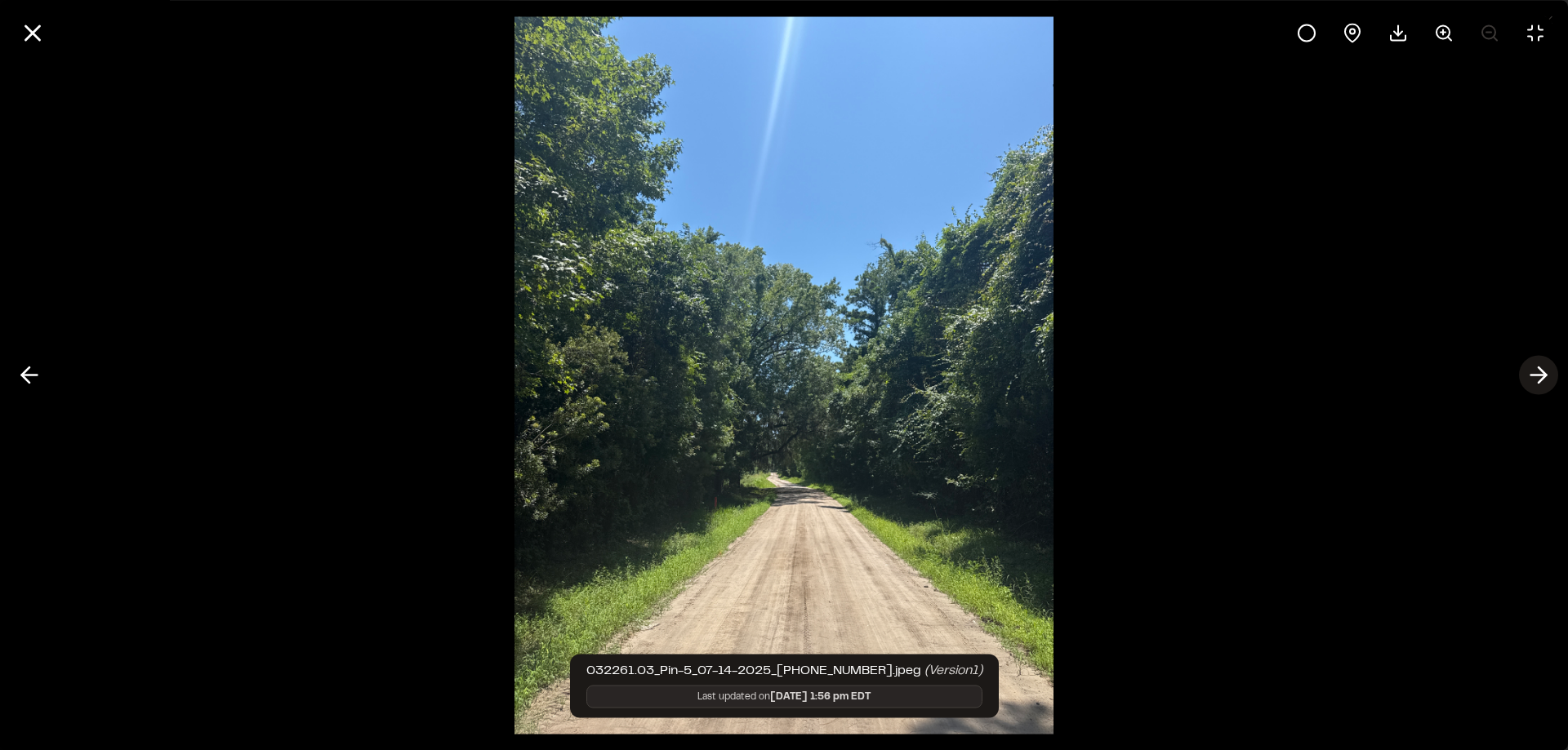
click at [1549, 375] on icon at bounding box center [1539, 375] width 27 height 27
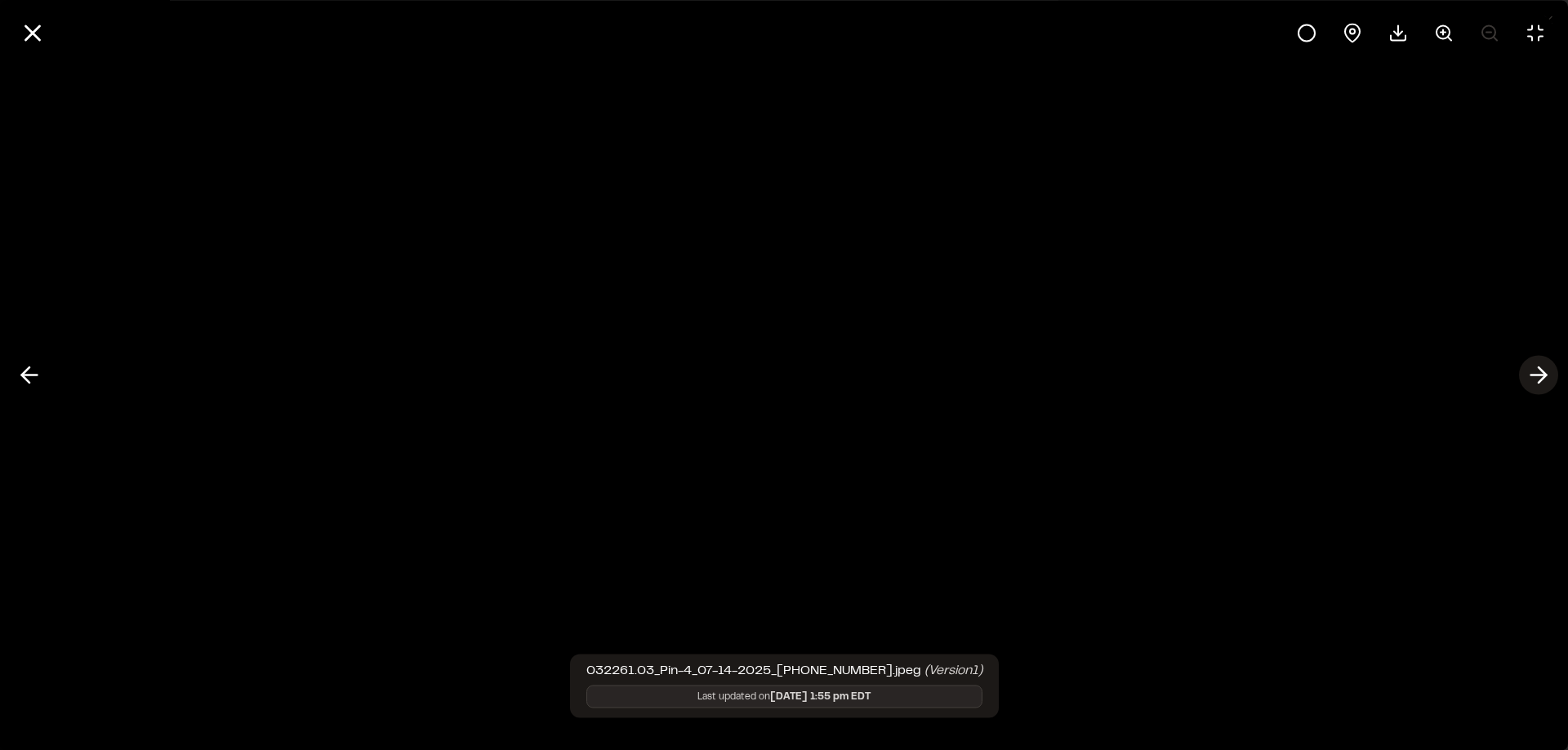
click at [1549, 375] on icon at bounding box center [1539, 375] width 27 height 27
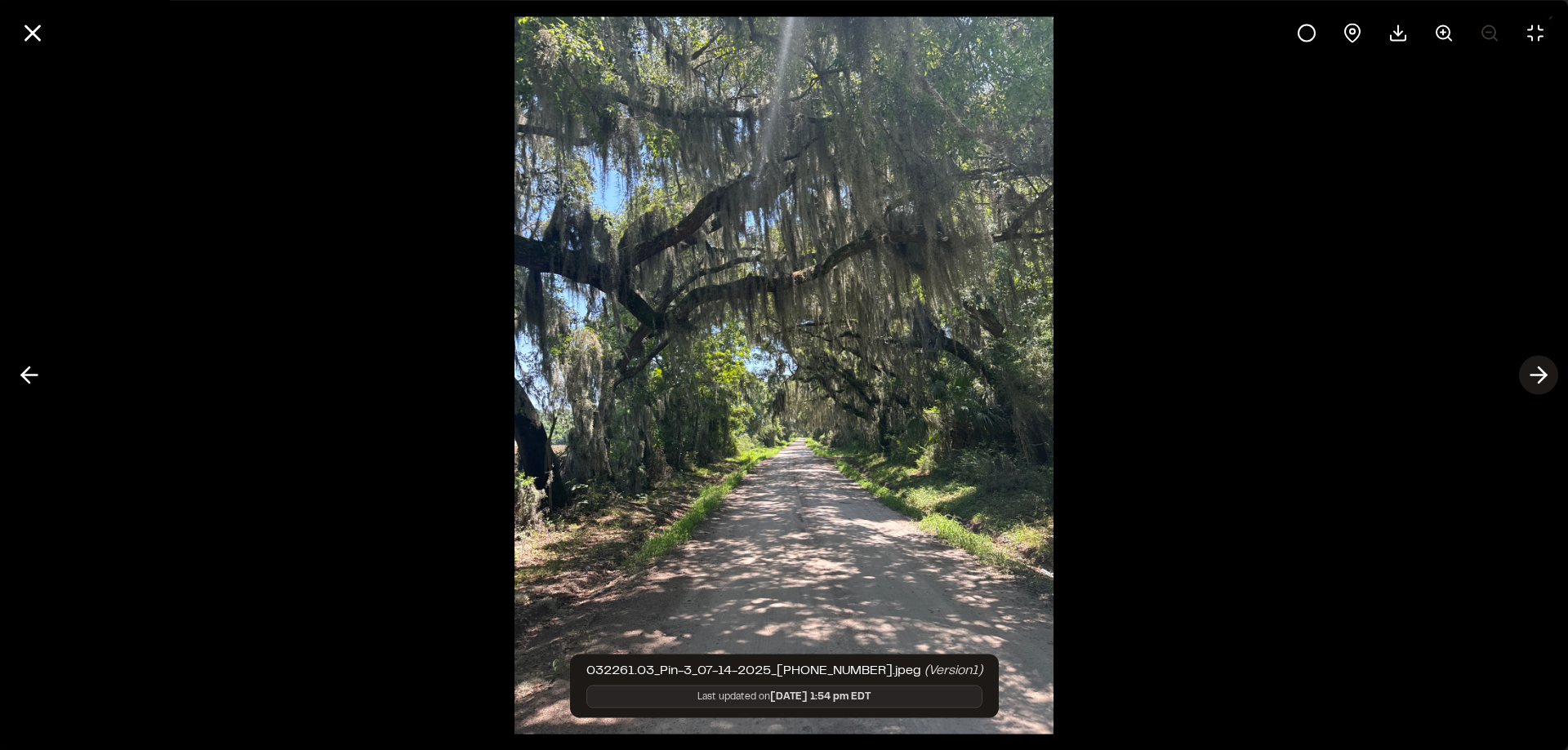
click at [1549, 375] on icon at bounding box center [1539, 375] width 27 height 27
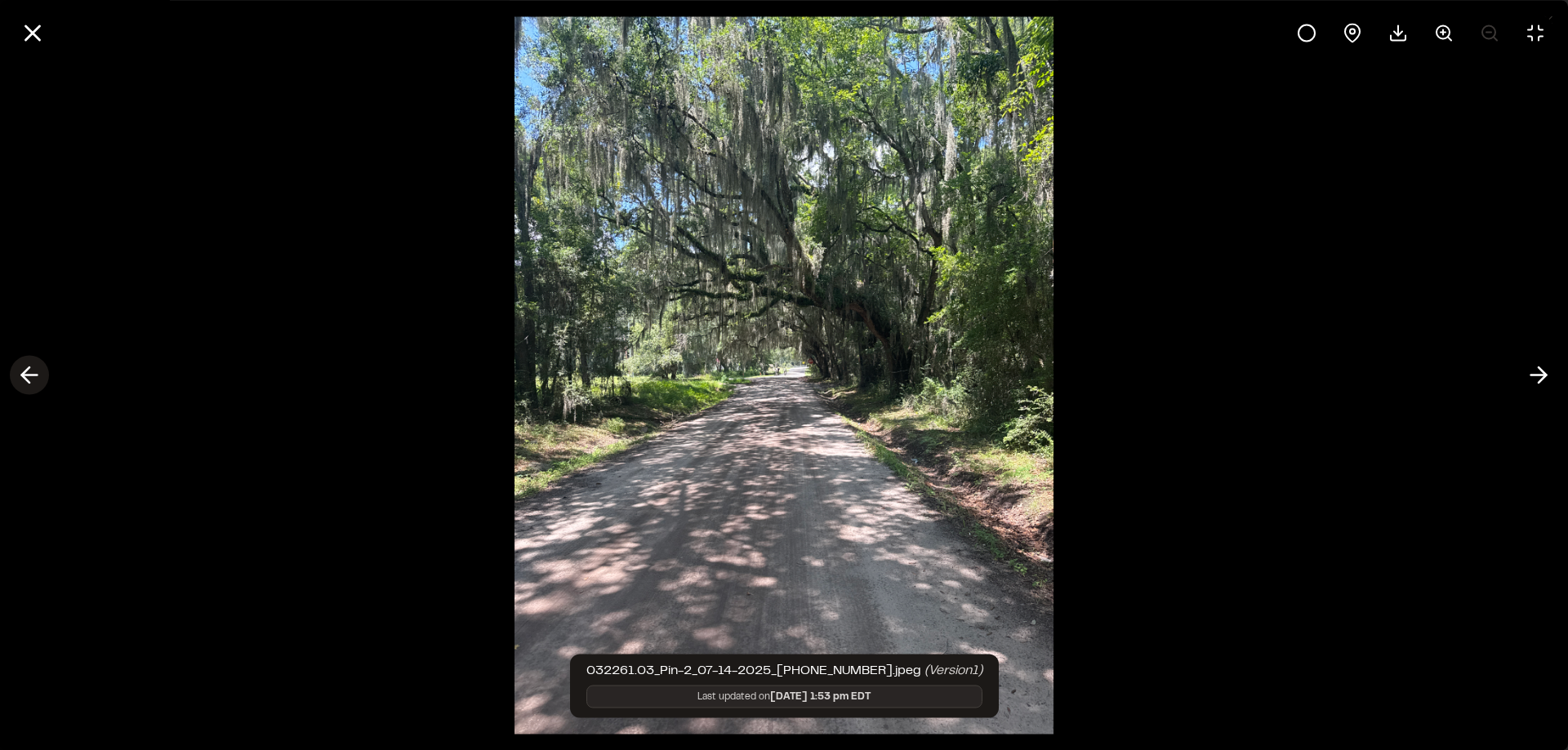
click at [31, 380] on icon at bounding box center [29, 375] width 27 height 27
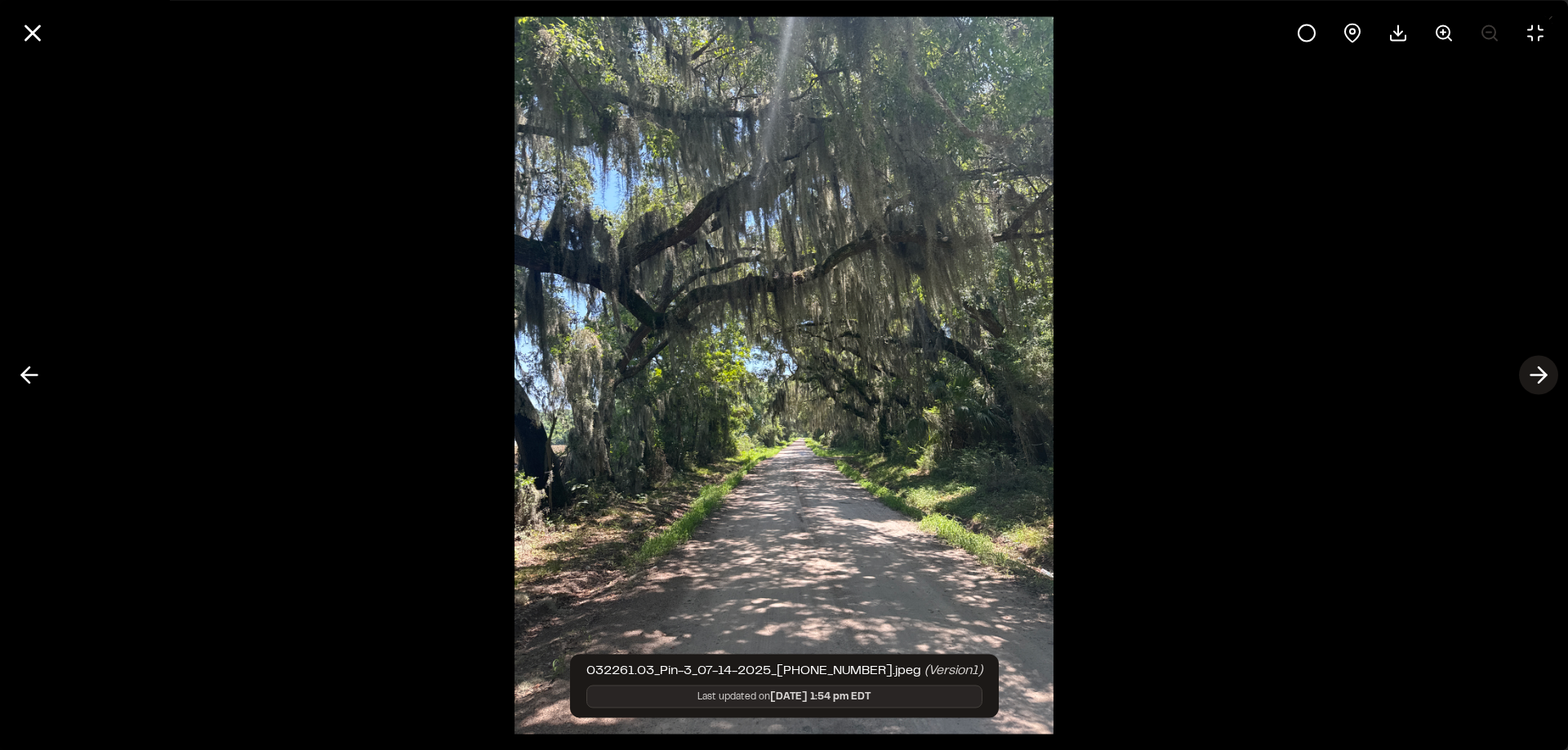
click at [1539, 373] on icon at bounding box center [1539, 375] width 27 height 27
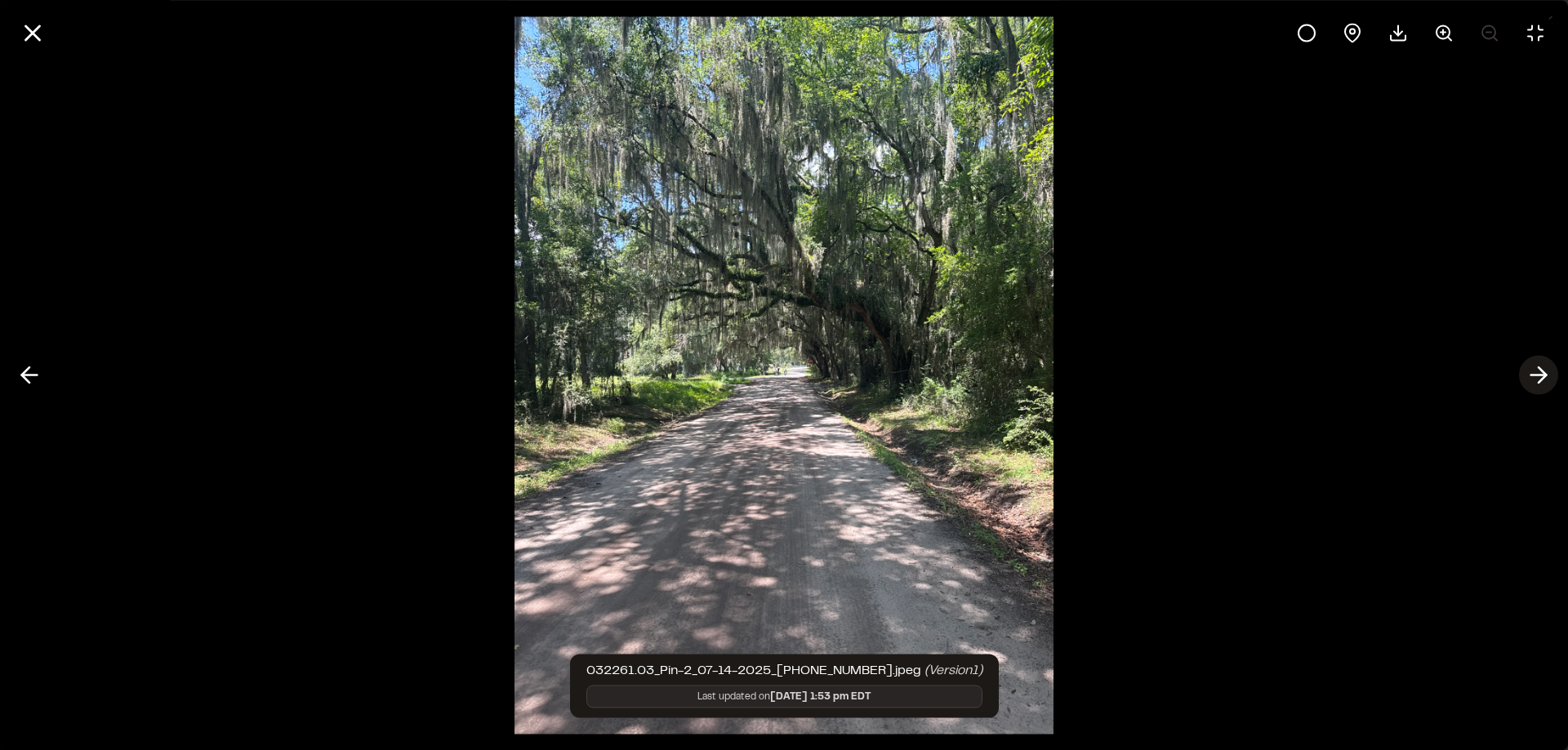
click at [1539, 373] on icon at bounding box center [1539, 375] width 27 height 27
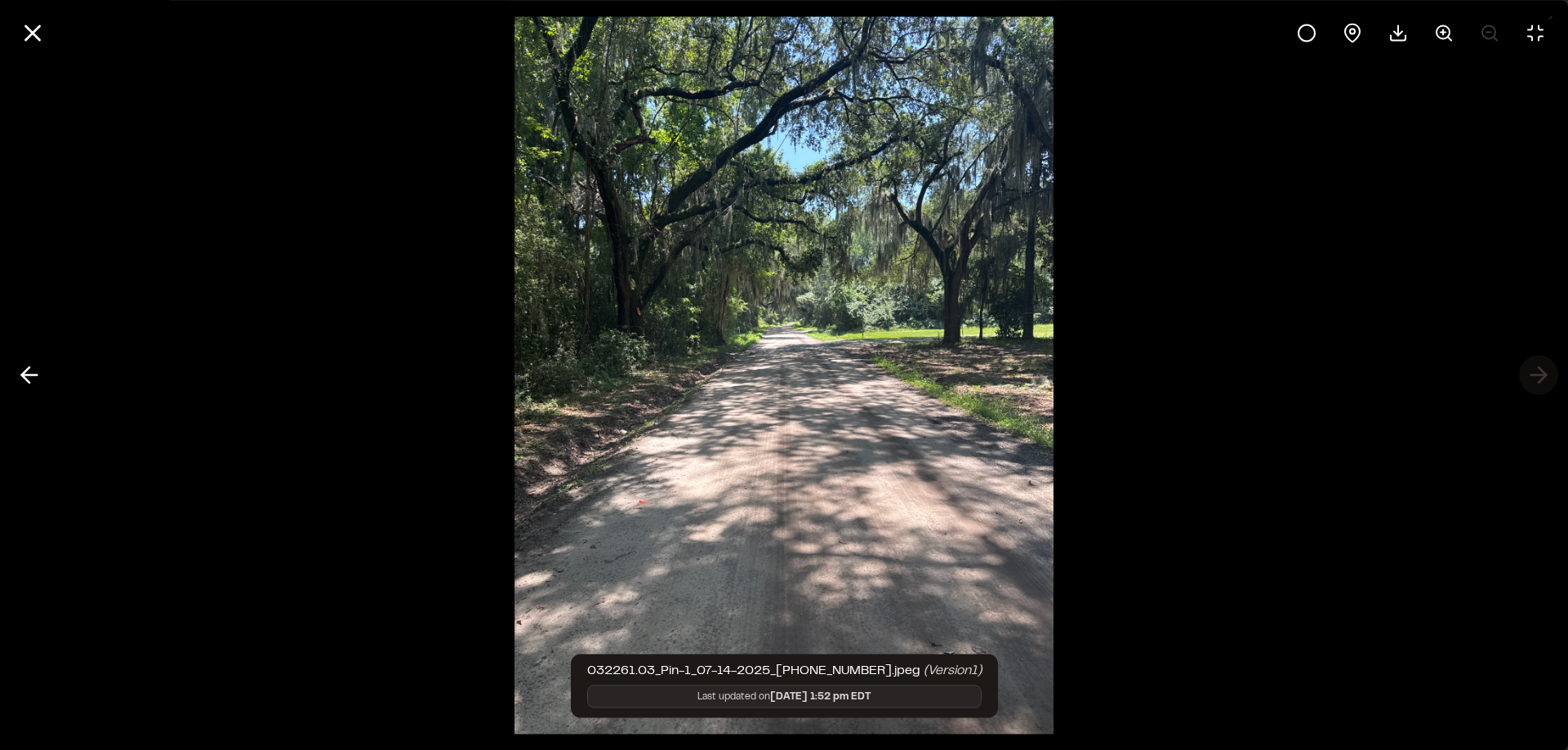
click at [1539, 373] on div at bounding box center [784, 375] width 1568 height 750
click at [38, 31] on icon at bounding box center [32, 32] width 27 height 27
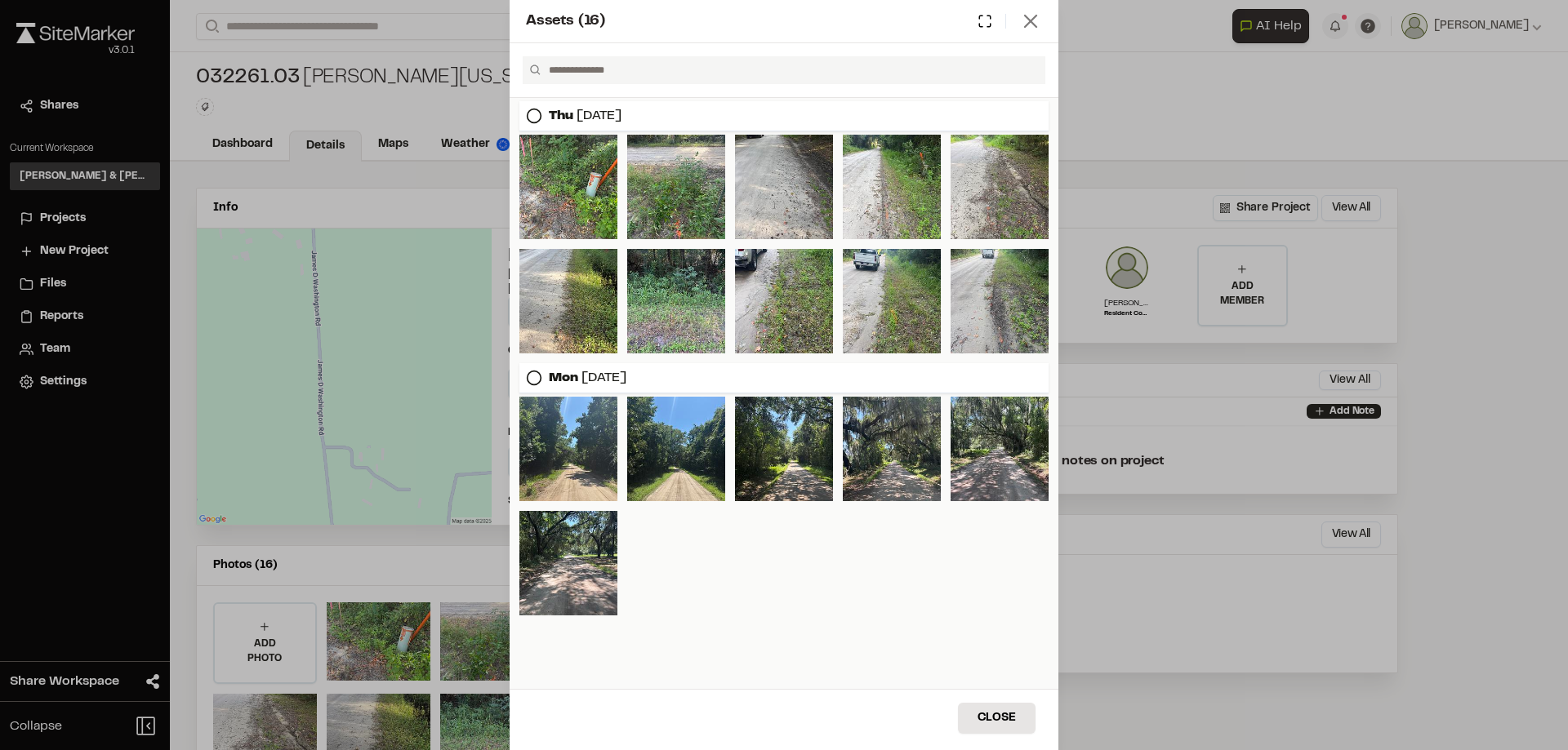
click at [1031, 27] on icon at bounding box center [1031, 21] width 23 height 23
